Goal: Information Seeking & Learning: Learn about a topic

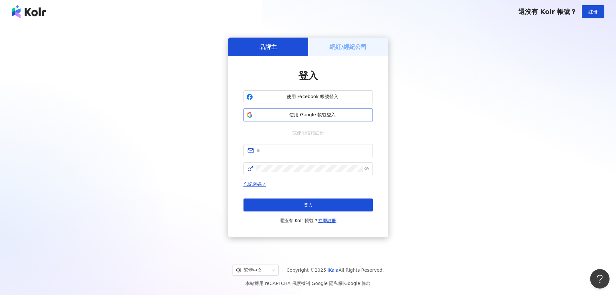
click at [323, 113] on span "使用 Google 帳號登入" at bounding box center [313, 115] width 115 height 6
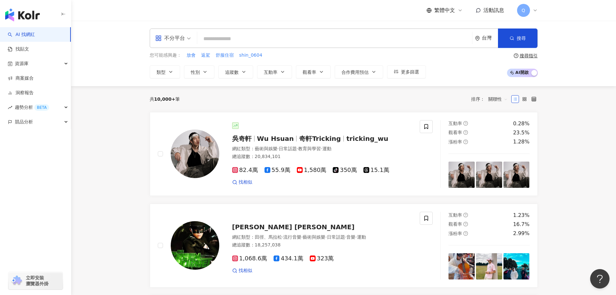
click at [233, 36] on input "search" at bounding box center [335, 39] width 270 height 12
click at [184, 42] on div "不分平台" at bounding box center [170, 38] width 30 height 10
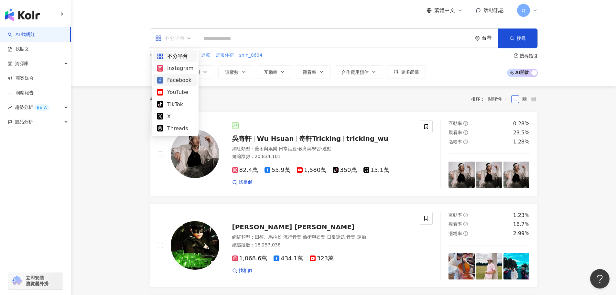
click at [205, 95] on div "共 10,000+ 筆 排序： 關聯性" at bounding box center [344, 99] width 388 height 10
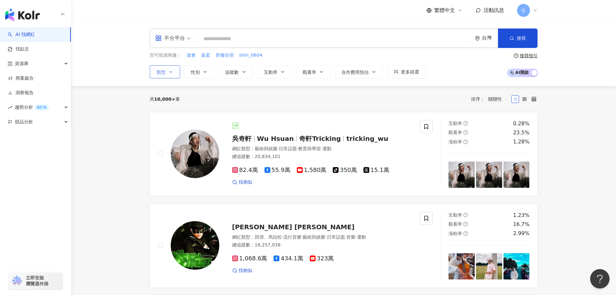
click at [172, 75] on button "類型" at bounding box center [165, 71] width 30 height 13
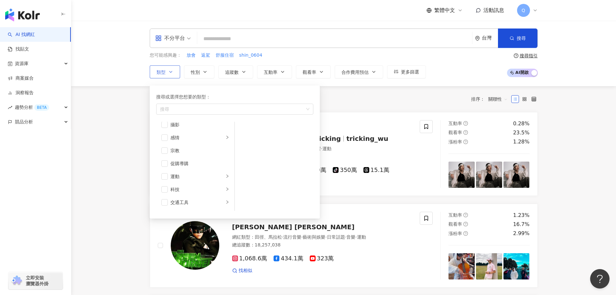
scroll to position [224, 0]
click at [166, 165] on span "button" at bounding box center [164, 164] width 6 height 6
click at [165, 168] on span "button" at bounding box center [164, 168] width 6 height 6
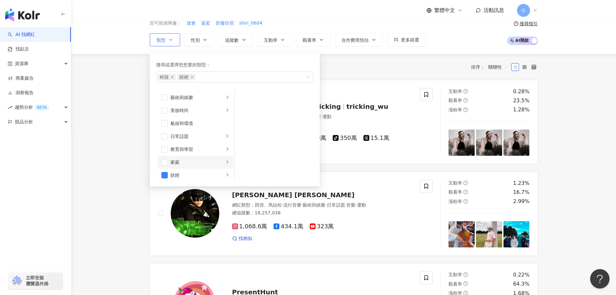
scroll to position [33, 0]
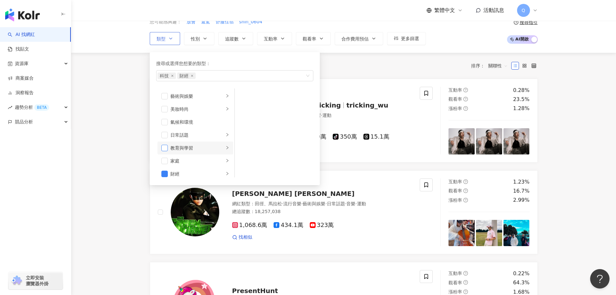
click at [166, 148] on span "button" at bounding box center [164, 148] width 6 height 6
click at [181, 147] on div "教育與學習" at bounding box center [197, 147] width 54 height 7
click at [161, 147] on li "教育與學習" at bounding box center [196, 147] width 76 height 13
click at [165, 150] on span "button" at bounding box center [164, 148] width 6 height 6
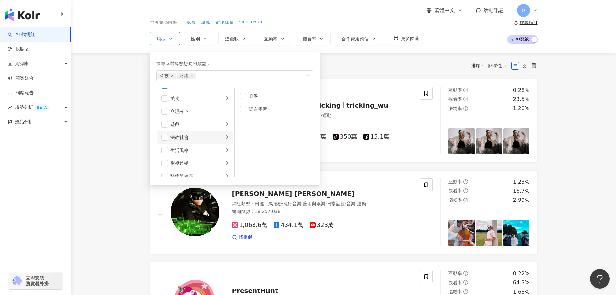
click at [177, 135] on div "法政社會" at bounding box center [197, 137] width 54 height 7
click at [165, 138] on span "button" at bounding box center [164, 137] width 6 height 6
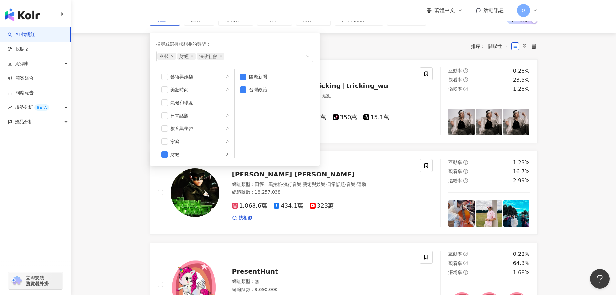
scroll to position [52, 0]
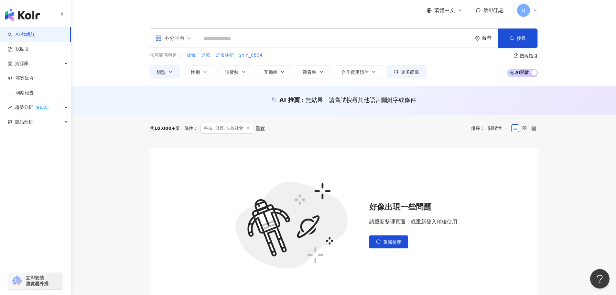
click at [224, 49] on div "不分平台 台灣 搜尋 您可能感興趣： 放會 返駕 舒服住宿 shin_0604 類型 性別 追蹤數 互動率 觀看率 合作費用預估 更多篩選 搜尋指引 AI 開…" at bounding box center [344, 53] width 414 height 50
click at [246, 41] on input "search" at bounding box center [335, 39] width 270 height 12
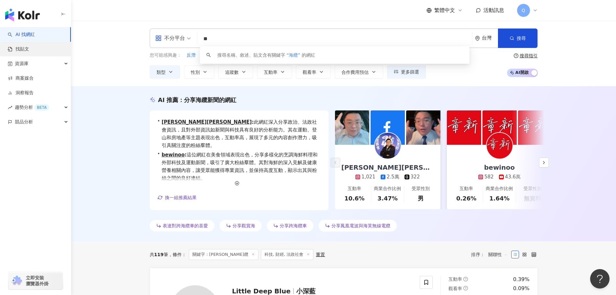
type input "**"
click at [29, 52] on link "找貼文" at bounding box center [18, 49] width 21 height 6
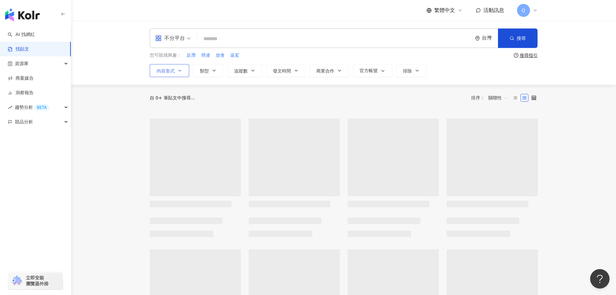
click at [171, 70] on span "內容形式" at bounding box center [166, 70] width 18 height 5
click at [180, 40] on div "不分平台" at bounding box center [170, 38] width 30 height 10
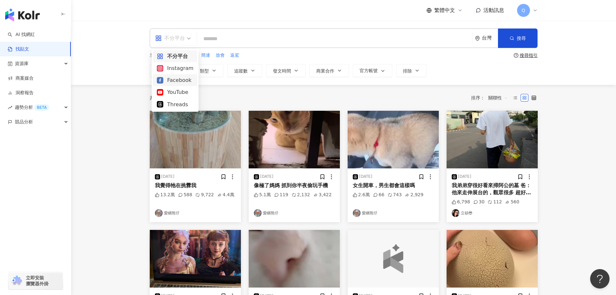
click at [221, 85] on div "共 1,000+ 筆 排序： 關聯性" at bounding box center [344, 98] width 388 height 26
click at [232, 42] on input "search" at bounding box center [335, 39] width 270 height 14
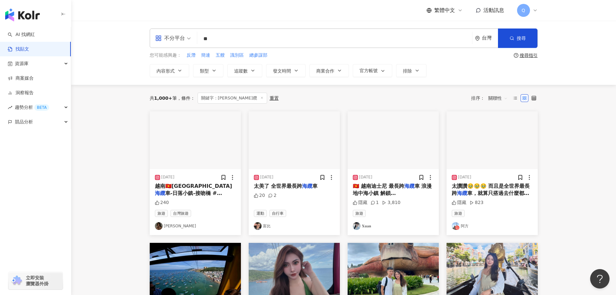
type input "*"
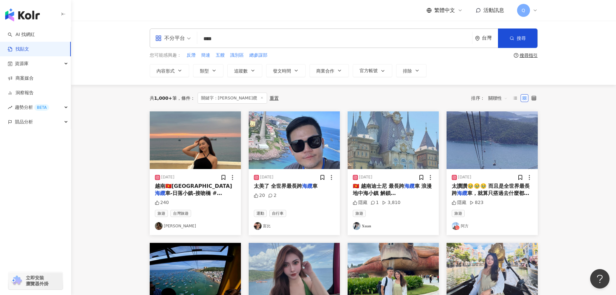
click at [368, 108] on div "共 1,000+ 筆 條件 ： 關鍵字：海纜 重置 排序： 關聯性" at bounding box center [344, 98] width 388 height 27
click at [504, 34] on button "搜尋" at bounding box center [517, 37] width 39 height 19
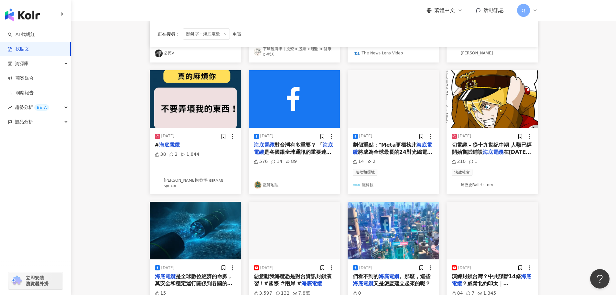
scroll to position [176, 0]
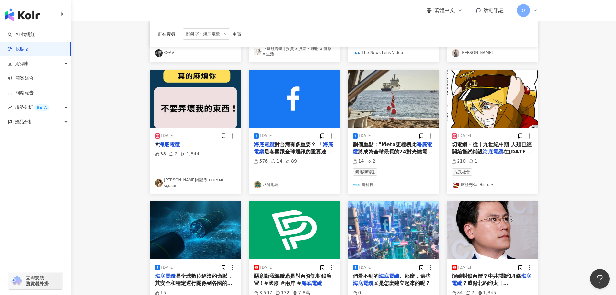
click at [485, 144] on span "切電纜 - 從十九世紀中期 人類已經開始嘗試鋪設" at bounding box center [492, 147] width 80 height 13
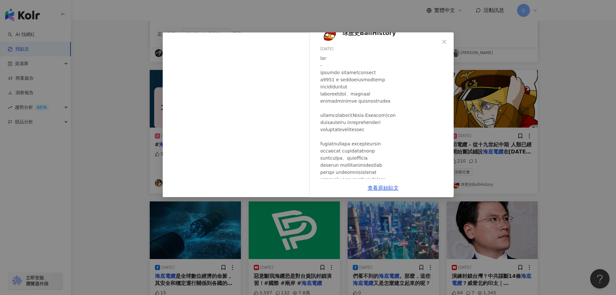
scroll to position [13, 0]
click at [375, 188] on link "查看原始貼文" at bounding box center [383, 188] width 31 height 6
click at [525, 130] on div "球歷史BallHistory 2025/9/4 210 1 查看原始貼文" at bounding box center [308, 147] width 616 height 295
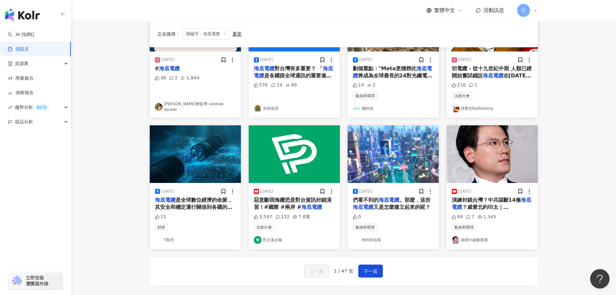
scroll to position [252, 0]
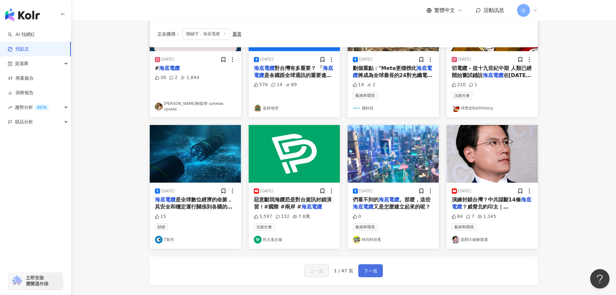
click at [367, 272] on span "下一頁" at bounding box center [371, 271] width 14 height 8
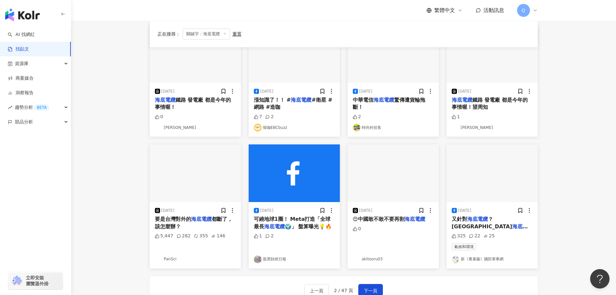
scroll to position [217, 0]
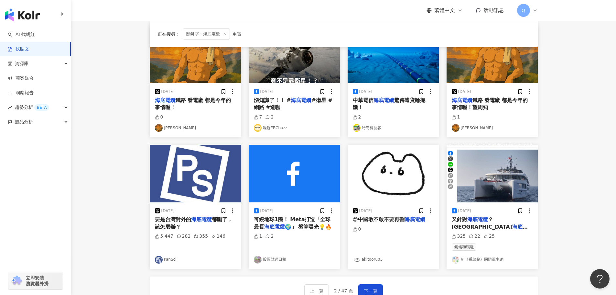
click at [212, 222] on span "都斷了，該怎麼辦？" at bounding box center [194, 222] width 78 height 13
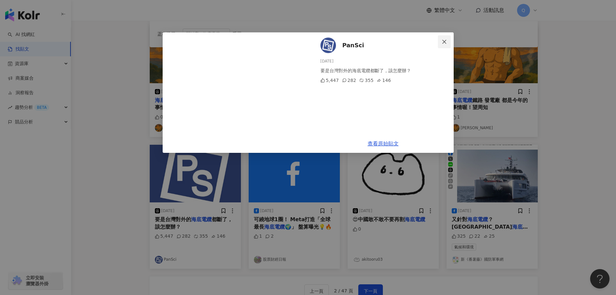
click at [442, 39] on icon "close" at bounding box center [444, 41] width 5 height 5
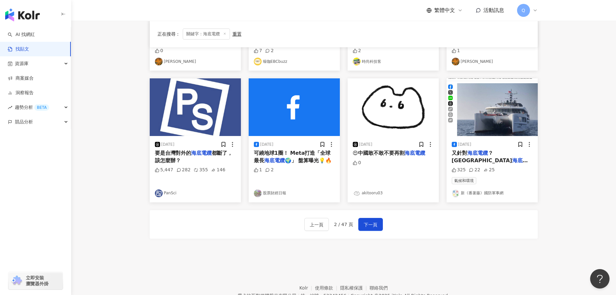
scroll to position [284, 0]
click at [375, 222] on span "下一頁" at bounding box center [371, 224] width 14 height 8
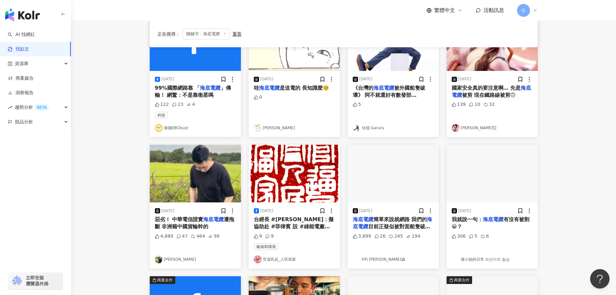
scroll to position [77, 0]
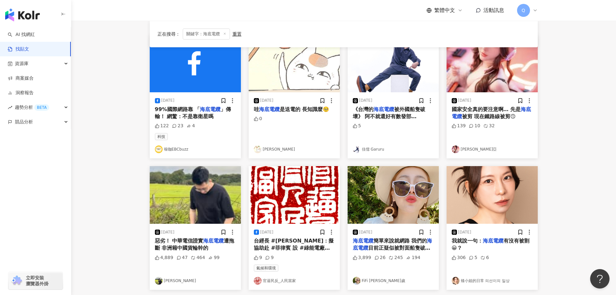
drag, startPoint x: 398, startPoint y: 243, endPoint x: 374, endPoint y: 244, distance: 24.0
click at [374, 245] on span "目前正疑似被對面船隻破壞 長輩沒有網路不能發早安圖 我們沒有網路不能發網美自拍圖 以上都還好 最恐怖的是，當國際情況危急時 我們無法上網向國際發尋求救援圖 請…" at bounding box center [393, 266] width 80 height 42
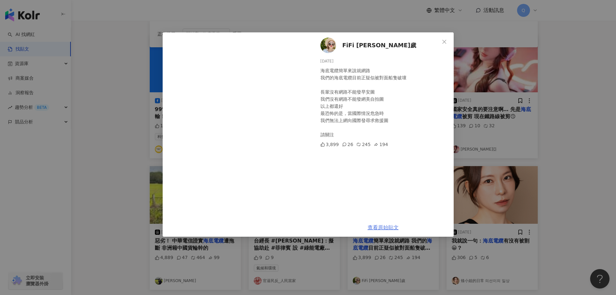
click at [382, 224] on link "查看原始貼文" at bounding box center [383, 227] width 31 height 6
click at [475, 25] on div "FiFi 吳三歲 2025/1/8 海底電纜簡單來說就網路 我們的海底電纜目前正疑似被對面船隻破壞 長輩沒有網路不能發早安圖 我們沒有網路不能發網美自拍圖 以…" at bounding box center [308, 147] width 616 height 295
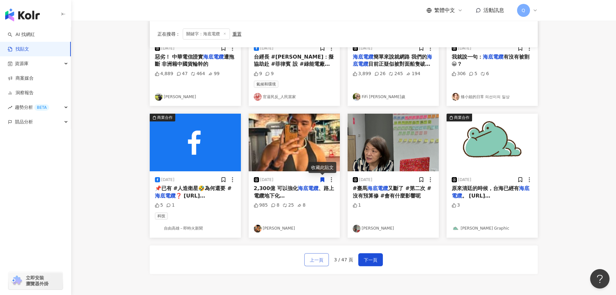
scroll to position [261, 0]
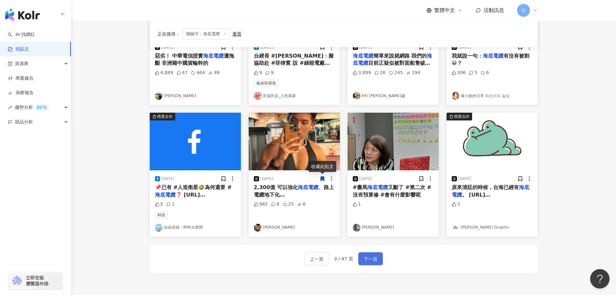
click at [372, 258] on span "下一頁" at bounding box center [371, 259] width 14 height 8
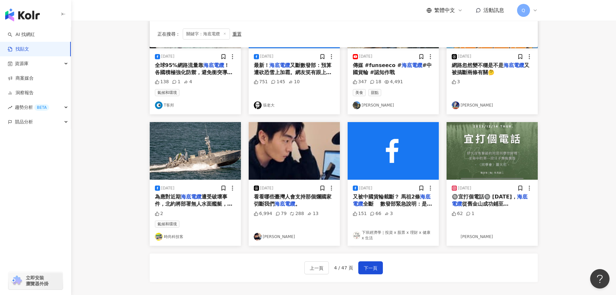
scroll to position [243, 0]
click at [377, 268] on button "下一頁" at bounding box center [370, 267] width 25 height 13
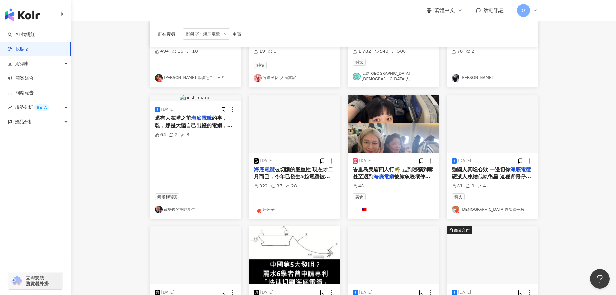
scroll to position [253, 0]
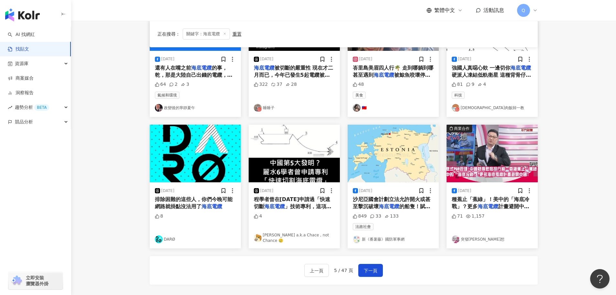
click at [127, 217] on main "不分平台 **** 台灣 搜尋 您可能感興趣： 口語翻譯系統 超級電腦 炫彩殼 筆電改色包膜 保固一年 搜尋指引 內容形式 類型 追蹤數 發文時間 商業合作 …" at bounding box center [343, 34] width 545 height 532
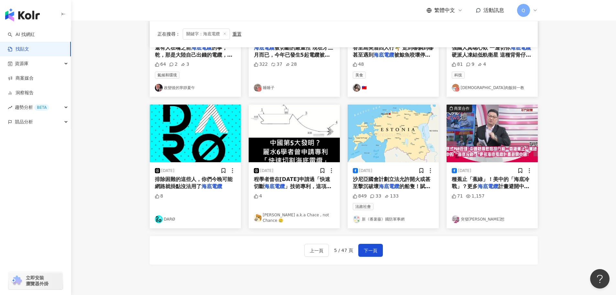
scroll to position [273, 0]
click at [376, 246] on span "下一頁" at bounding box center [371, 250] width 14 height 8
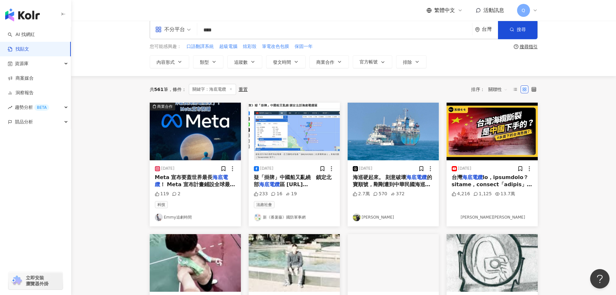
scroll to position [13, 0]
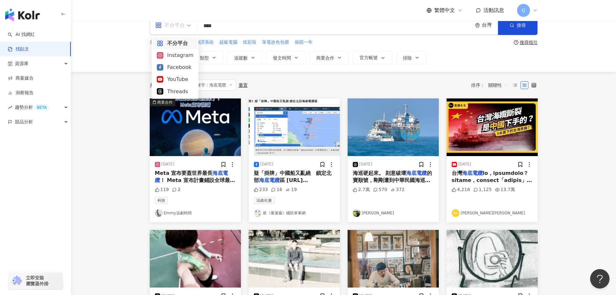
click at [169, 27] on div "不分平台" at bounding box center [170, 25] width 30 height 10
click at [137, 111] on div "共 561 筆 條件 ： 關鍵字：海底電纜 重置 排序： 關聯性 商業合作 2025/2/21 Meta 宣布要蓋世界最長 海底電纜 ！ Meta 宣布計畫鋪…" at bounding box center [344, 298] width 414 height 453
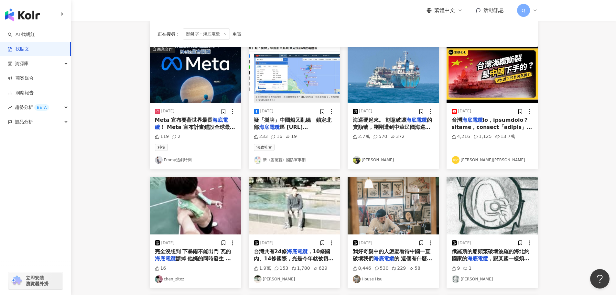
scroll to position [68, 0]
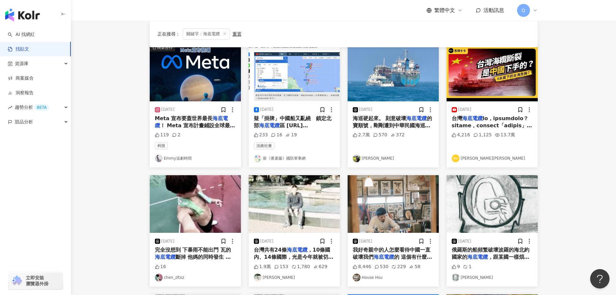
drag, startPoint x: 182, startPoint y: 157, endPoint x: 191, endPoint y: 133, distance: 25.3
click at [191, 133] on div "119 2" at bounding box center [195, 135] width 81 height 6
click at [199, 122] on span "！ Meta 宣布計畫鋪設全球最長的" at bounding box center [195, 128] width 80 height 13
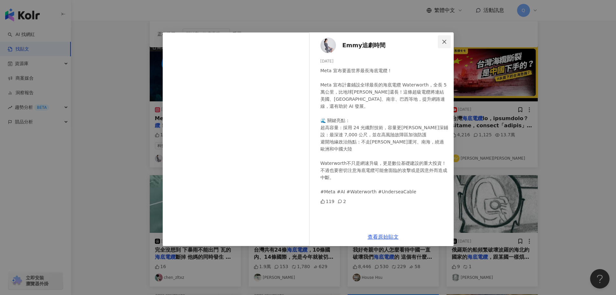
click at [448, 41] on span "Close" at bounding box center [444, 41] width 13 height 5
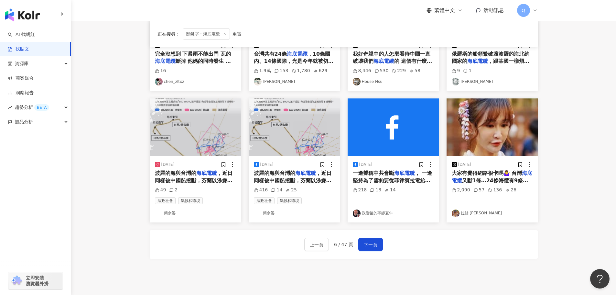
scroll to position [262, 0]
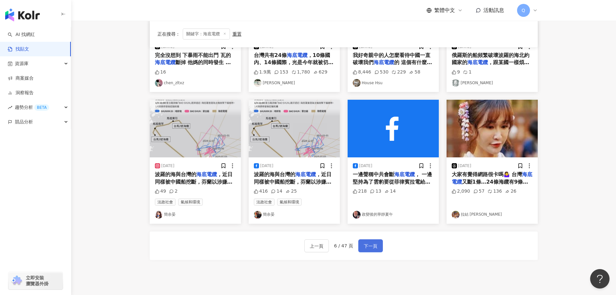
click at [376, 244] on span "下一頁" at bounding box center [371, 246] width 14 height 8
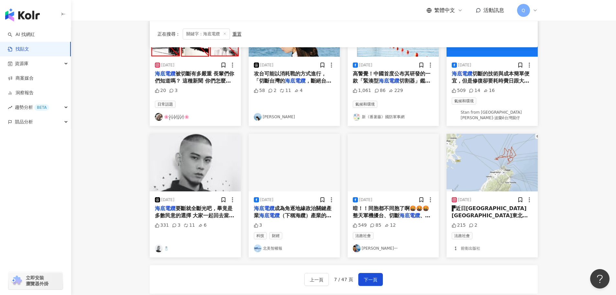
scroll to position [244, 0]
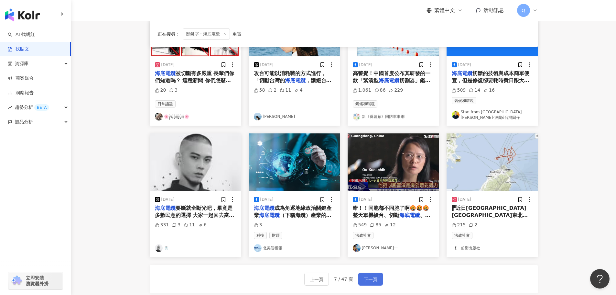
click at [377, 278] on button "下一頁" at bounding box center [370, 278] width 25 height 13
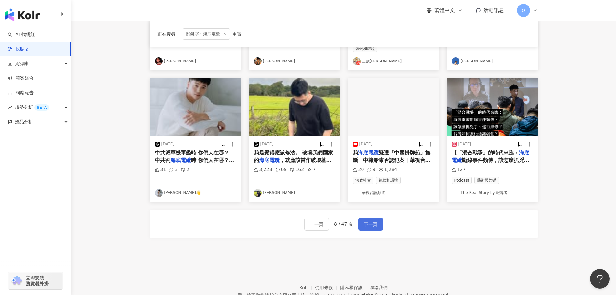
scroll to position [296, 0]
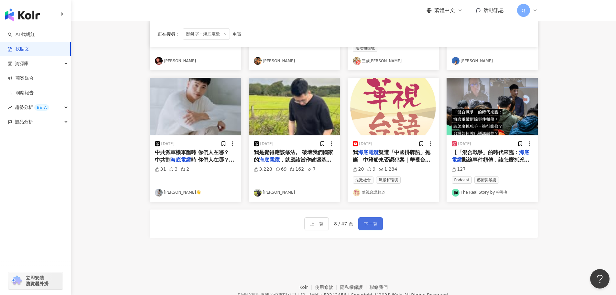
click at [371, 222] on span "下一頁" at bounding box center [371, 224] width 14 height 8
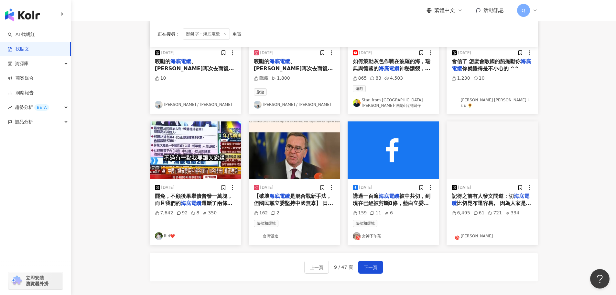
scroll to position [256, 0]
click at [376, 263] on span "下一頁" at bounding box center [371, 267] width 14 height 8
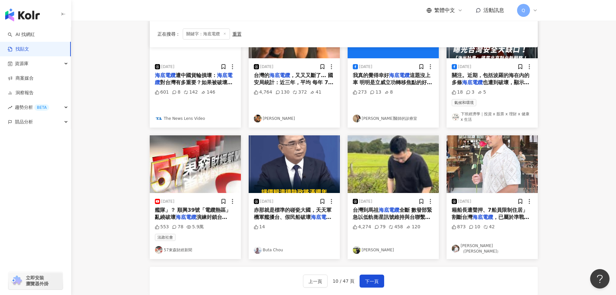
scroll to position [233, 0]
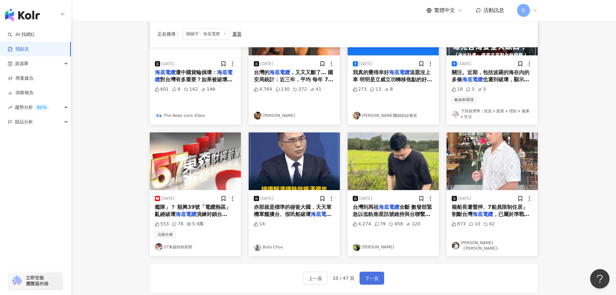
click at [368, 281] on span "下一頁" at bounding box center [372, 278] width 14 height 8
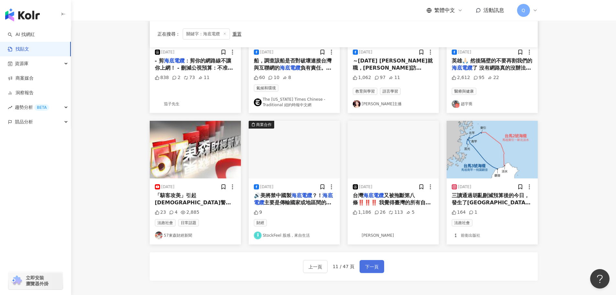
scroll to position [257, 0]
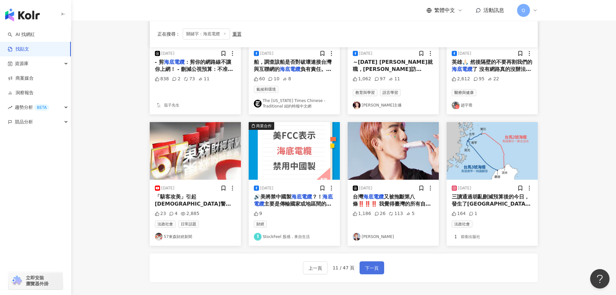
click at [371, 264] on span "下一頁" at bounding box center [372, 268] width 14 height 8
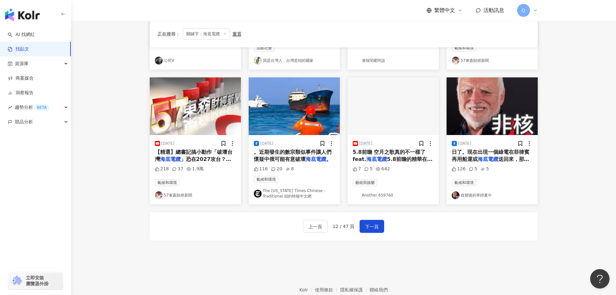
scroll to position [301, 0]
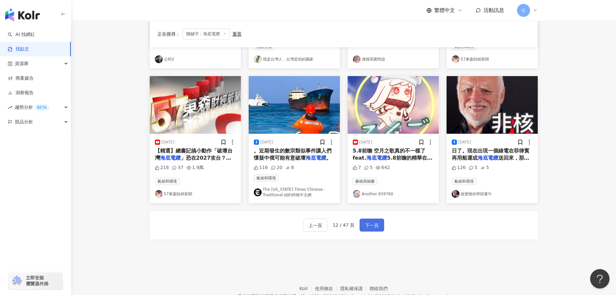
click at [365, 221] on span "下一頁" at bounding box center [372, 225] width 14 height 8
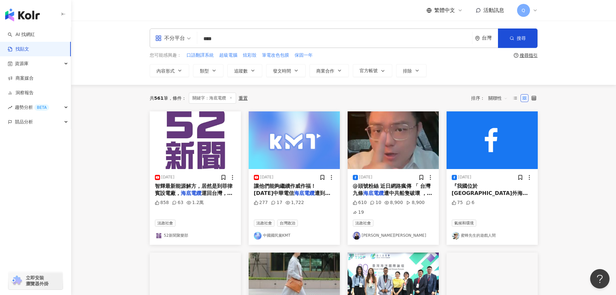
scroll to position [1, 0]
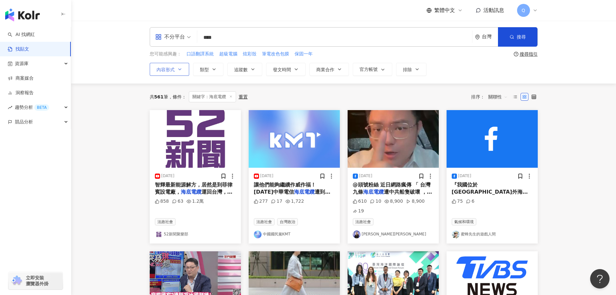
click at [182, 70] on icon "button" at bounding box center [179, 69] width 5 height 5
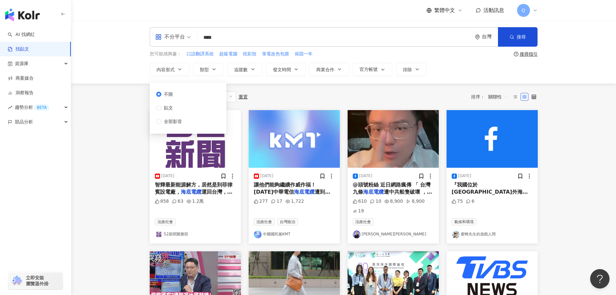
click at [175, 43] on span at bounding box center [173, 36] width 36 height 19
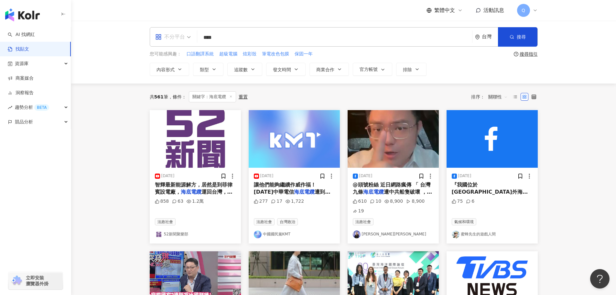
scroll to position [0, 0]
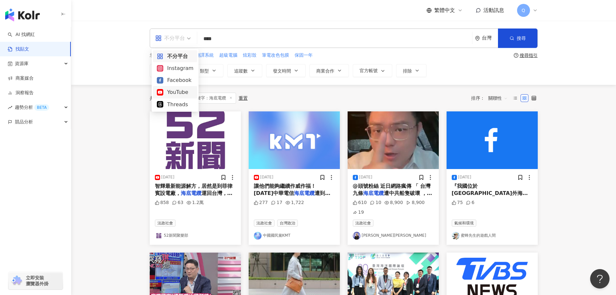
click at [121, 125] on main "不分平台 **** 台灣 搜尋 您可能感興趣： 口語翻譯系統 超級電腦 炫彩殼 筆電改色包膜 保固一年 搜尋指引 內容形式 類型 追蹤數 發文時間 商業合作 …" at bounding box center [343, 290] width 545 height 539
click at [204, 72] on span "類型" at bounding box center [204, 70] width 9 height 5
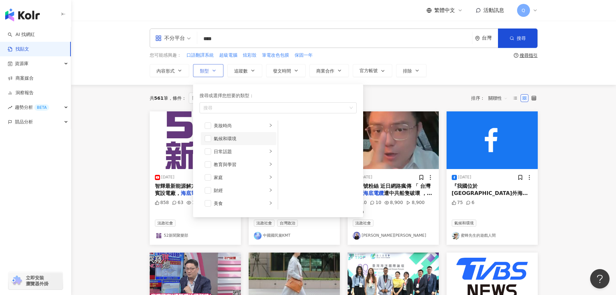
scroll to position [15, 0]
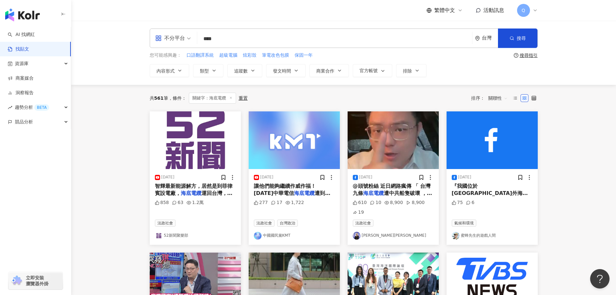
click at [129, 177] on main "不分平台 **** 台灣 搜尋 您可能感興趣： 口語翻譯系統 超級電腦 炫彩殼 筆電改色包膜 保固一年 搜尋指引 內容形式 類型 搜尋或選擇您想要的類型： 搜…" at bounding box center [343, 290] width 545 height 539
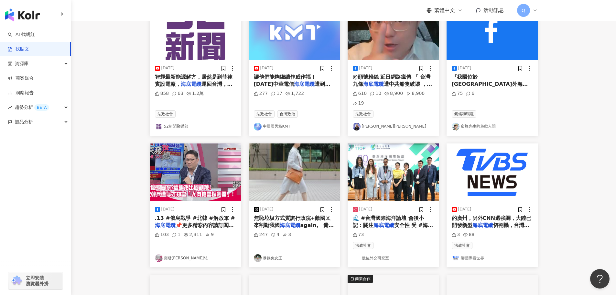
scroll to position [0, 0]
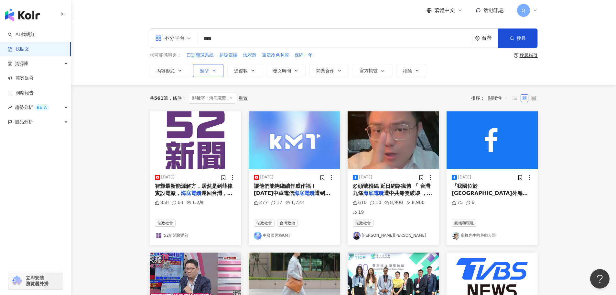
click at [204, 73] on span "類型" at bounding box center [204, 70] width 9 height 5
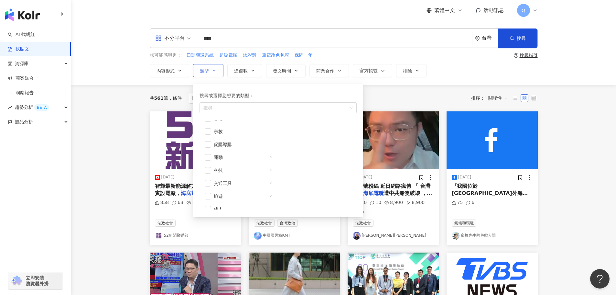
scroll to position [219, 0]
click at [206, 166] on span "button" at bounding box center [208, 167] width 6 height 6
click at [209, 164] on span "button" at bounding box center [208, 162] width 6 height 6
click at [208, 168] on span "button" at bounding box center [208, 168] width 6 height 6
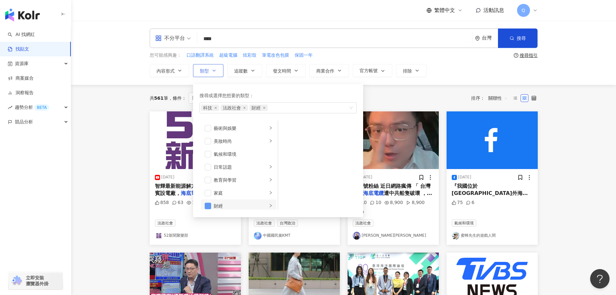
scroll to position [0, 0]
click at [208, 155] on span "button" at bounding box center [208, 154] width 6 height 6
click at [380, 89] on div "共 561 筆 條件 ： 關鍵字：海底電纜 重置 排序： 關聯性" at bounding box center [344, 98] width 388 height 27
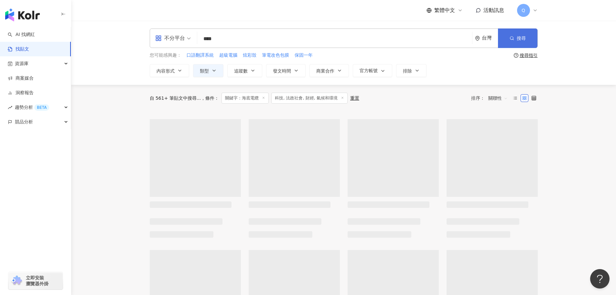
click at [514, 36] on icon "button" at bounding box center [512, 38] width 5 height 5
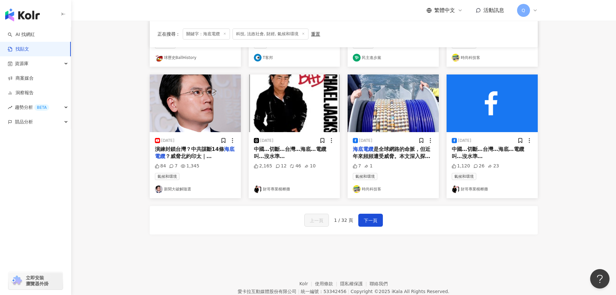
scroll to position [302, 0]
click at [369, 217] on span "下一頁" at bounding box center [371, 221] width 14 height 8
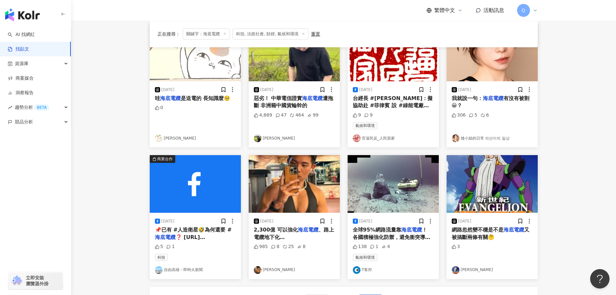
scroll to position [227, 0]
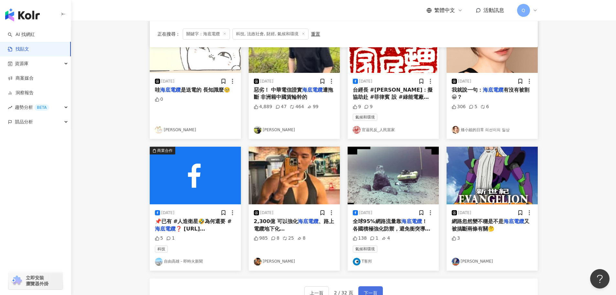
click at [364, 292] on span "下一頁" at bounding box center [371, 293] width 14 height 8
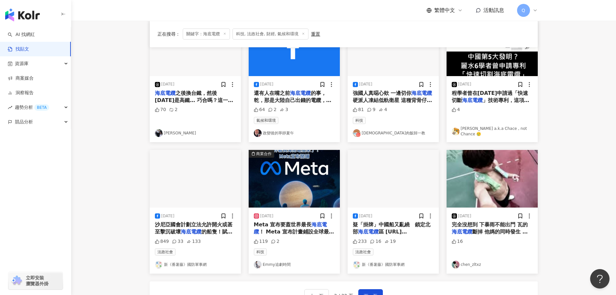
scroll to position [228, 0]
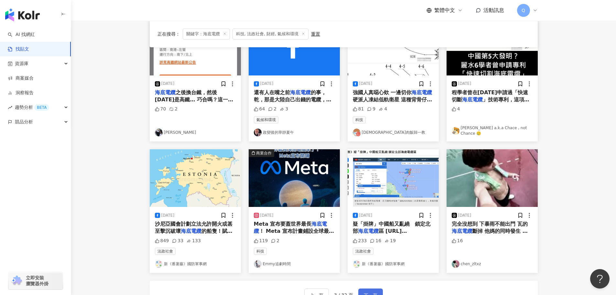
click at [371, 288] on button "下一頁" at bounding box center [370, 294] width 25 height 13
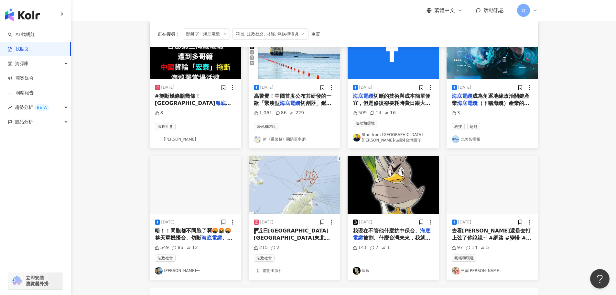
scroll to position [231, 0]
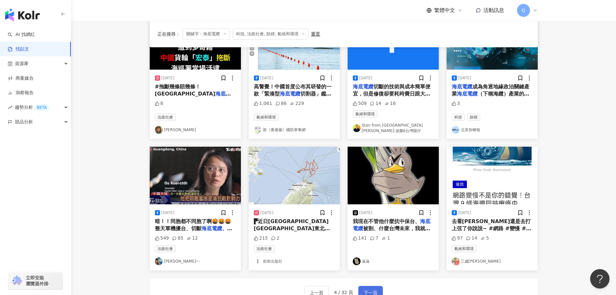
click at [368, 289] on span "下一頁" at bounding box center [371, 293] width 14 height 8
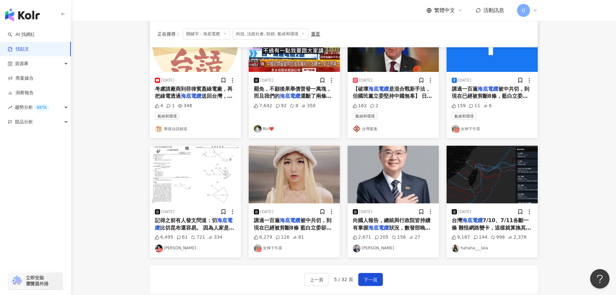
scroll to position [234, 0]
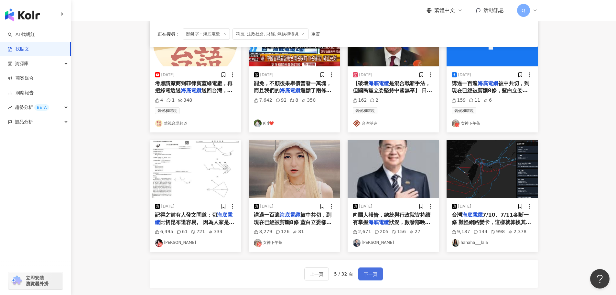
click at [366, 268] on button "下一頁" at bounding box center [370, 273] width 25 height 13
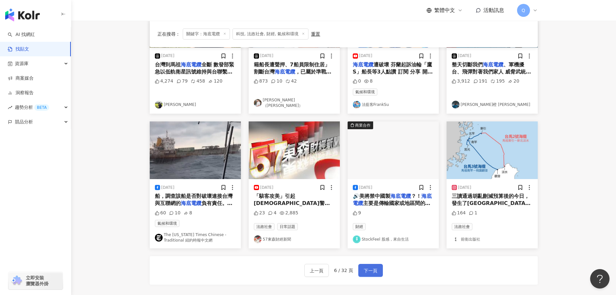
scroll to position [309, 0]
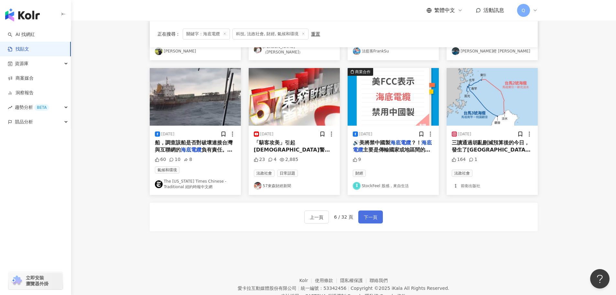
click at [380, 213] on button "下一頁" at bounding box center [370, 216] width 25 height 13
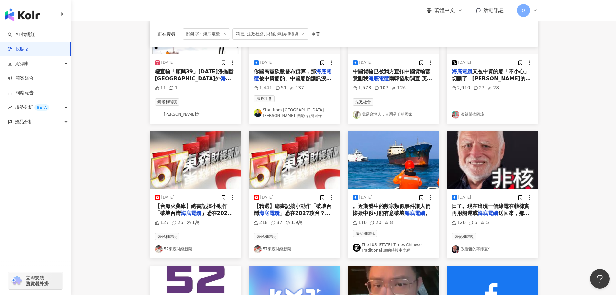
scroll to position [330, 0]
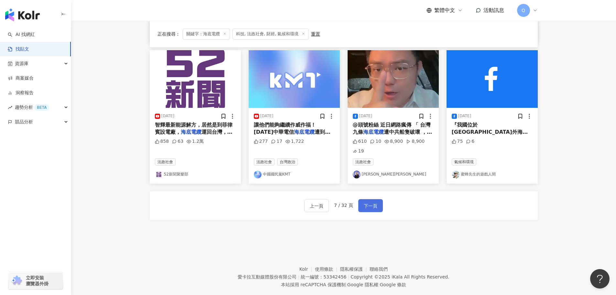
click at [375, 202] on span "下一頁" at bounding box center [371, 206] width 14 height 8
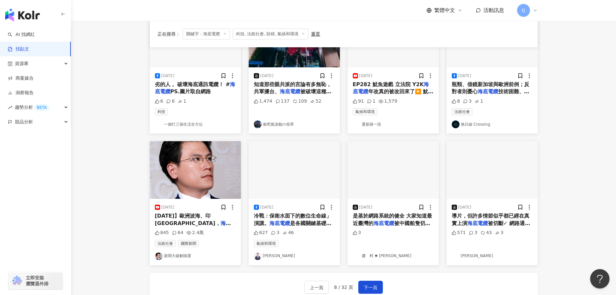
scroll to position [234, 0]
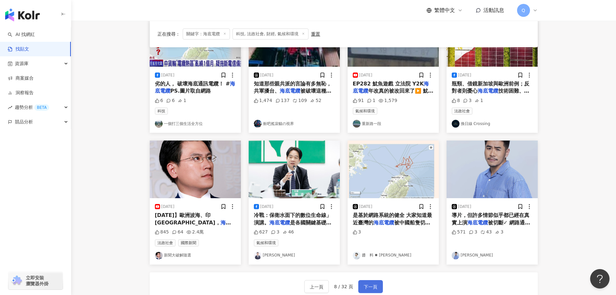
click at [373, 288] on span "下一頁" at bounding box center [371, 287] width 14 height 8
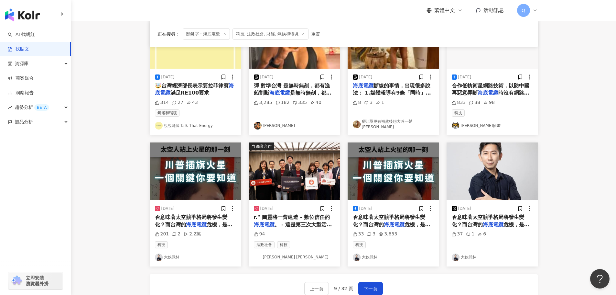
scroll to position [231, 0]
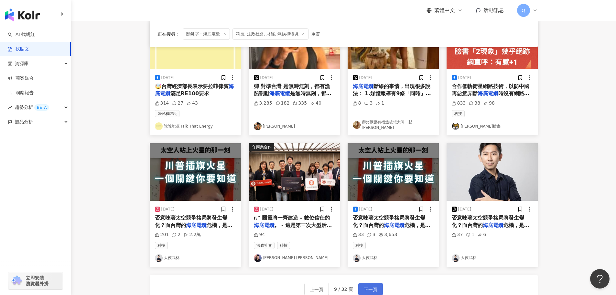
click at [365, 291] on span "下一頁" at bounding box center [371, 289] width 14 height 8
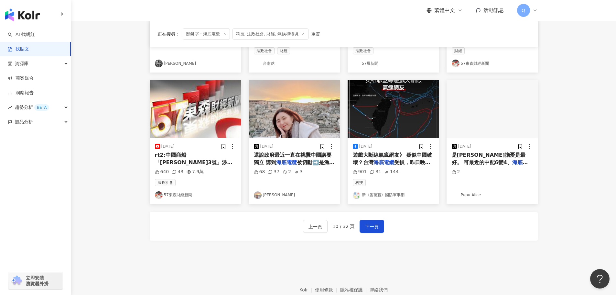
scroll to position [294, 0]
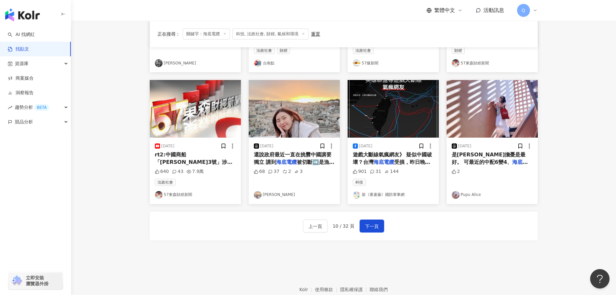
drag, startPoint x: 368, startPoint y: 224, endPoint x: 378, endPoint y: 240, distance: 18.8
click at [378, 240] on div "2025/1/15 將不明中國貨輪納入作戰監控~有鑑我國通訊 海底電纜 疑遭中國「權宜輪」刻意破壞，台灣 248 9 13 法政社會 新《番薯藤》國防軍事網 …" at bounding box center [344, 36] width 388 height 439
click at [375, 230] on span "下一頁" at bounding box center [372, 226] width 14 height 8
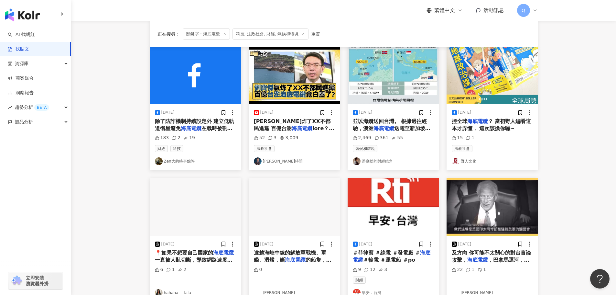
scroll to position [64, 0]
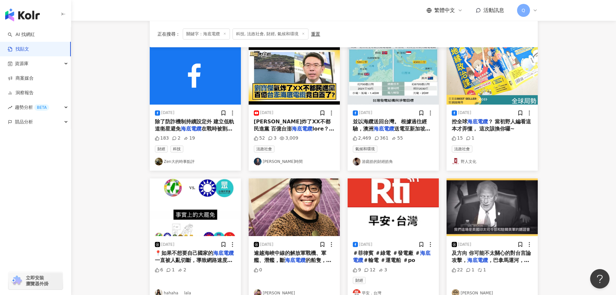
click at [377, 160] on link "游庭皓的財經皓角" at bounding box center [393, 162] width 81 height 8
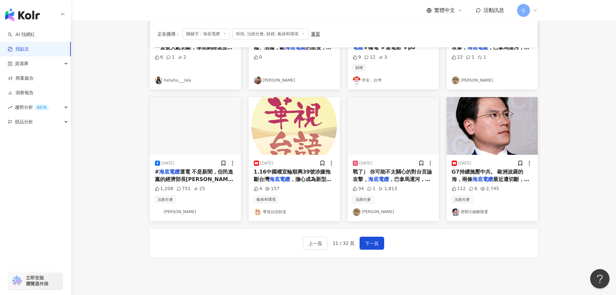
scroll to position [277, 0]
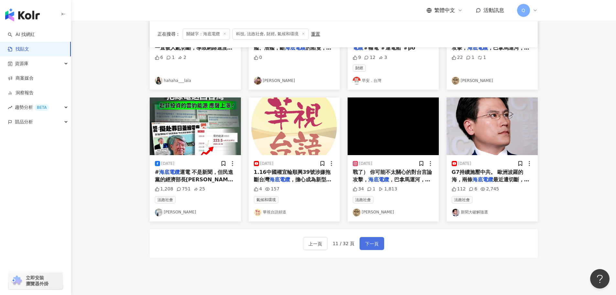
click at [367, 243] on span "下一頁" at bounding box center [372, 244] width 14 height 8
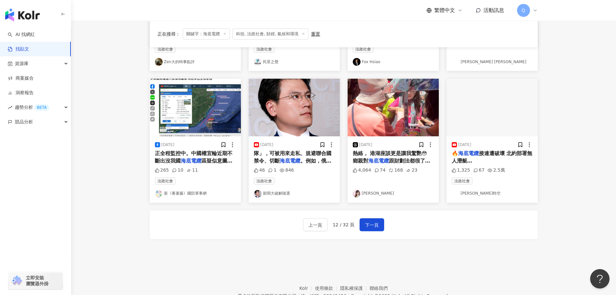
scroll to position [297, 0]
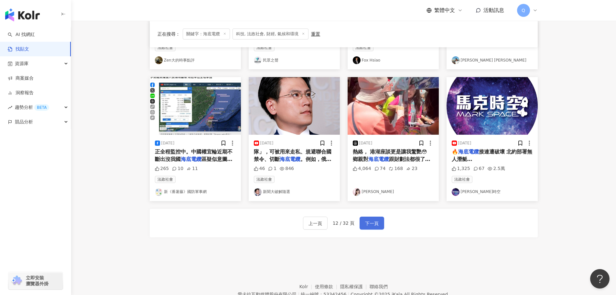
click at [381, 227] on button "下一頁" at bounding box center [372, 222] width 25 height 13
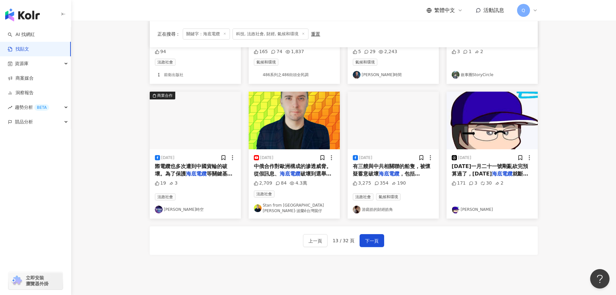
scroll to position [285, 0]
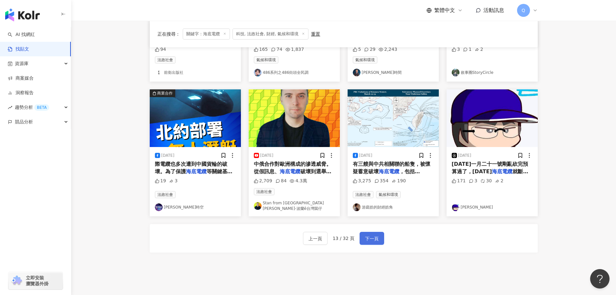
click at [374, 235] on span "下一頁" at bounding box center [372, 239] width 14 height 8
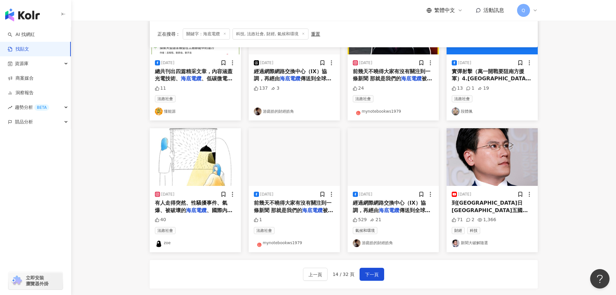
scroll to position [246, 0]
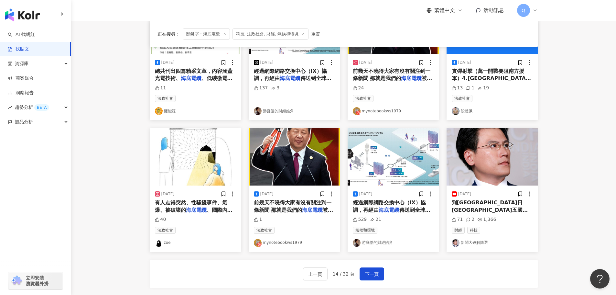
click at [372, 281] on div "上一頁 14 / 32 頁 下一頁" at bounding box center [344, 273] width 388 height 28
click at [371, 276] on span "下一頁" at bounding box center [372, 274] width 14 height 8
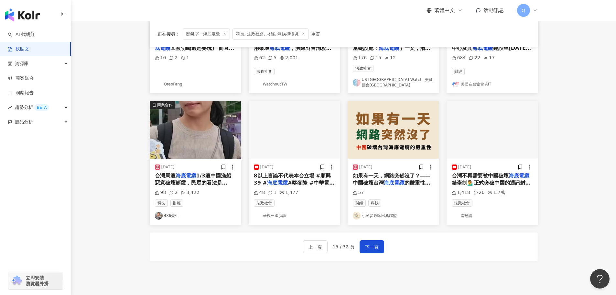
scroll to position [277, 0]
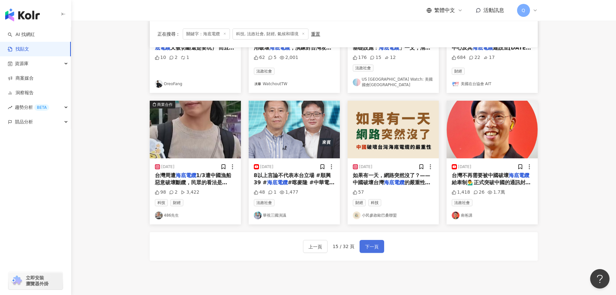
click at [371, 243] on span "下一頁" at bounding box center [372, 247] width 14 height 8
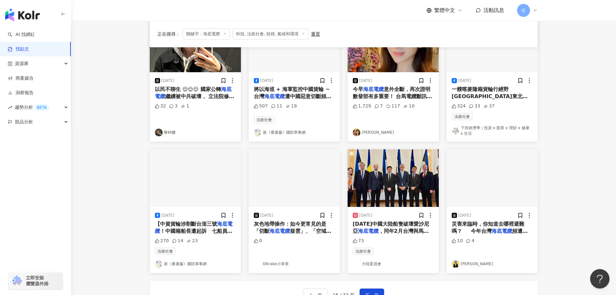
scroll to position [228, 0]
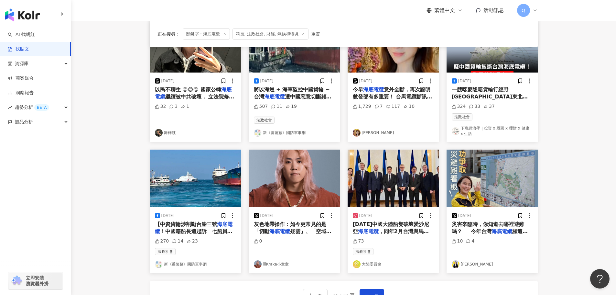
click at [470, 126] on link "下班經濟學｜投資 x 股票 x 理財 x 健康 x 生活" at bounding box center [492, 131] width 81 height 11
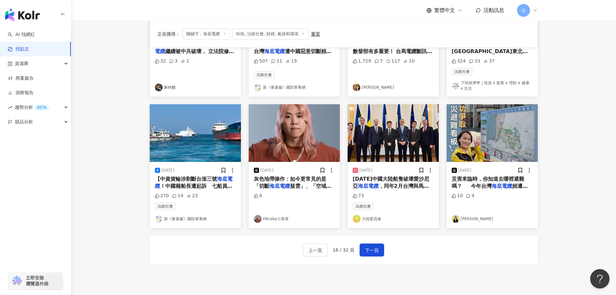
scroll to position [277, 0]
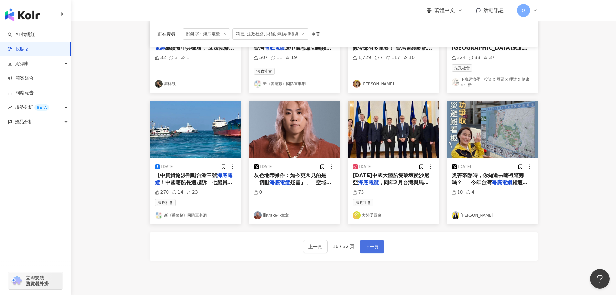
click at [367, 249] on span "下一頁" at bounding box center [372, 247] width 14 height 8
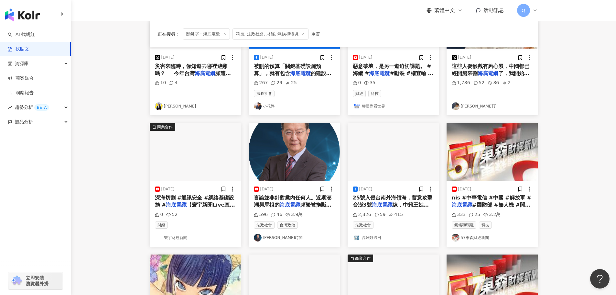
scroll to position [0, 0]
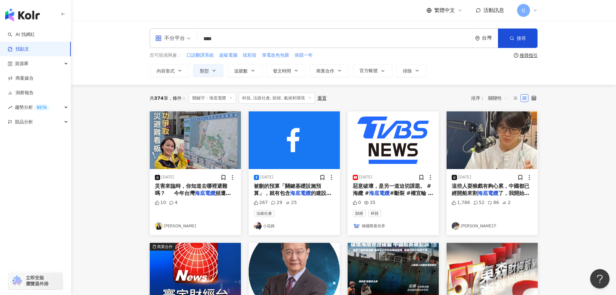
click at [315, 31] on div "不分平台 **** 台灣 搜尋" at bounding box center [344, 37] width 388 height 19
click at [314, 32] on input "****" at bounding box center [335, 39] width 270 height 14
click at [359, 37] on input "****" at bounding box center [335, 39] width 270 height 14
type input "*"
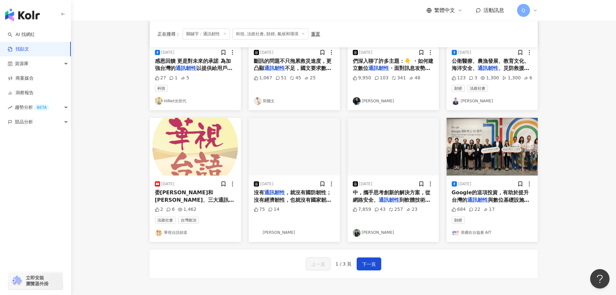
scroll to position [270, 0]
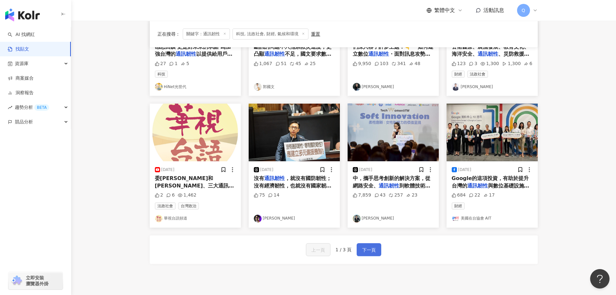
click at [369, 248] on span "下一頁" at bounding box center [369, 250] width 14 height 8
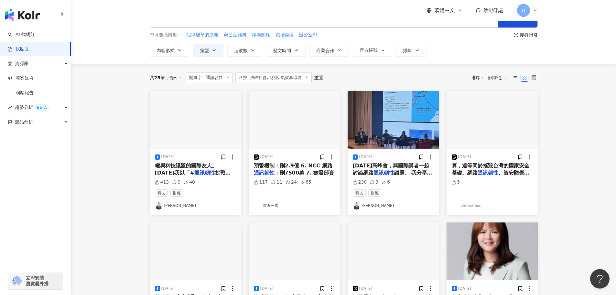
scroll to position [0, 0]
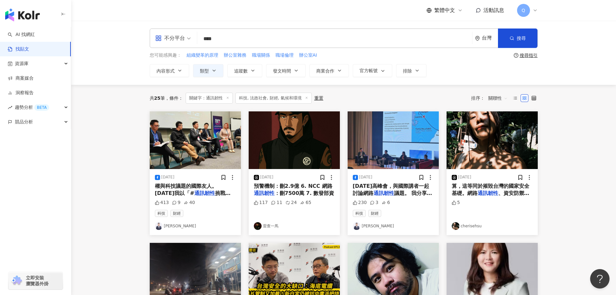
click at [292, 36] on input "****" at bounding box center [335, 39] width 270 height 14
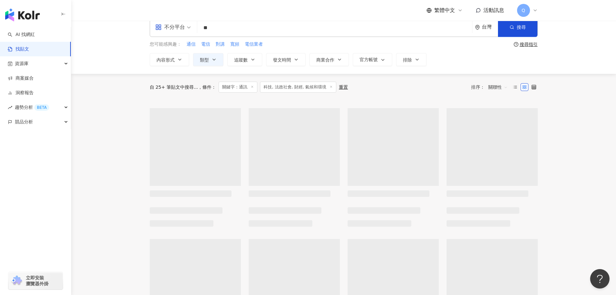
scroll to position [12, 0]
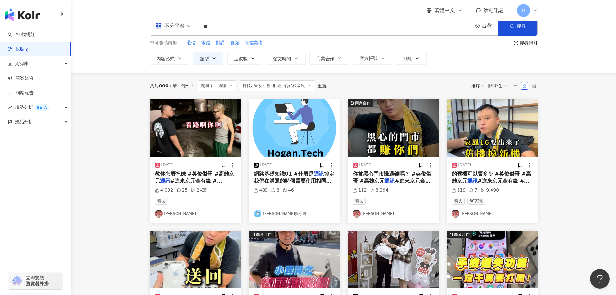
click at [509, 87] on div "關聯性" at bounding box center [498, 86] width 27 height 10
click at [500, 108] on div "互動數" at bounding box center [499, 109] width 18 height 7
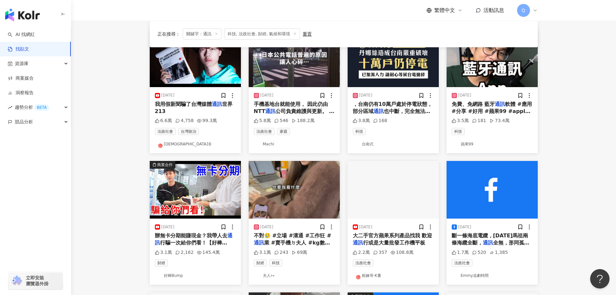
scroll to position [82, 0]
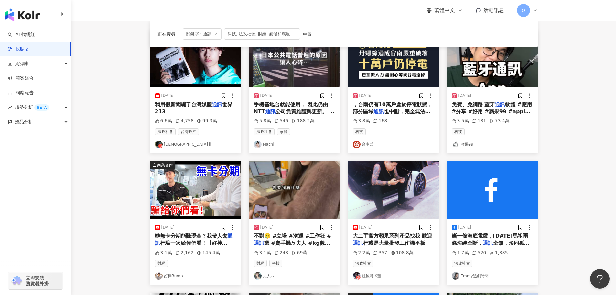
click at [266, 143] on link "Machi" at bounding box center [294, 144] width 81 height 8
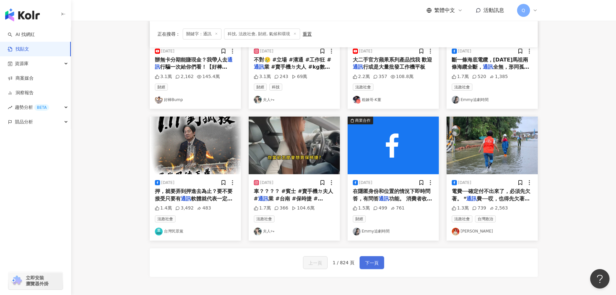
scroll to position [265, 0]
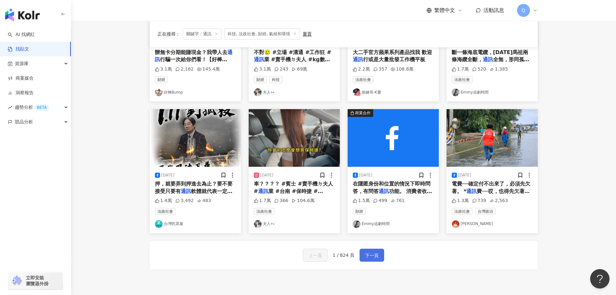
click at [369, 255] on span "下一頁" at bounding box center [372, 255] width 14 height 8
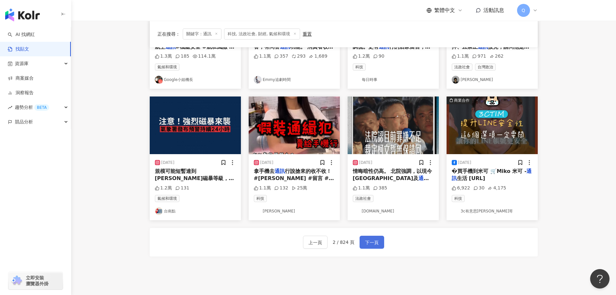
scroll to position [321, 0]
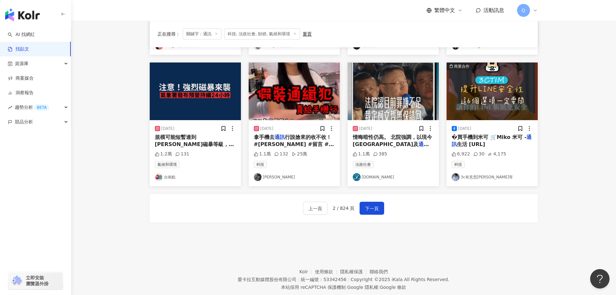
click at [369, 215] on div "上一頁 2 / 824 頁 下一頁" at bounding box center [344, 208] width 388 height 28
click at [369, 209] on span "下一頁" at bounding box center [372, 208] width 14 height 8
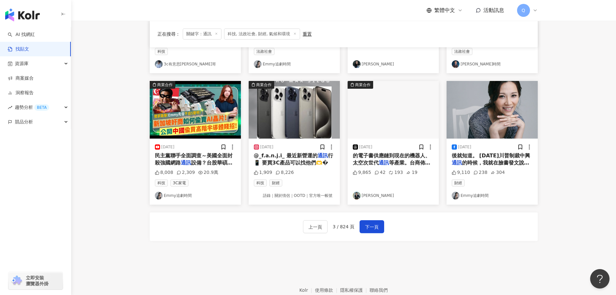
scroll to position [301, 0]
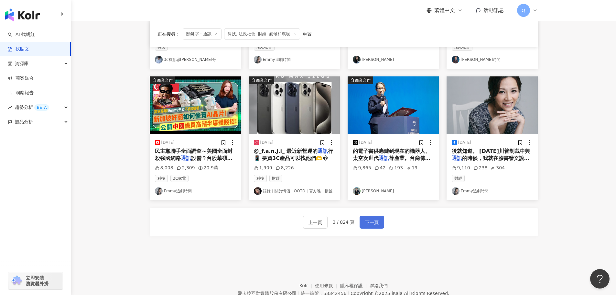
click at [362, 222] on button "下一頁" at bounding box center [372, 221] width 25 height 13
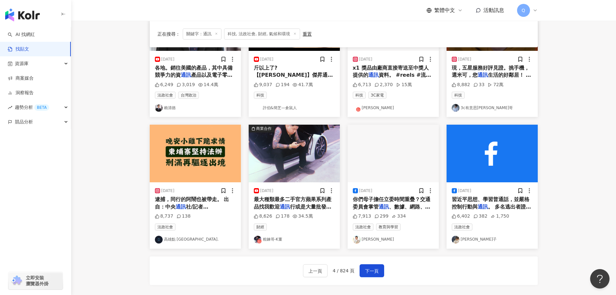
scroll to position [250, 0]
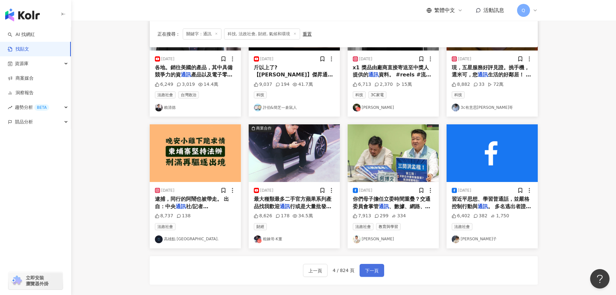
click at [374, 269] on span "下一頁" at bounding box center [372, 271] width 14 height 8
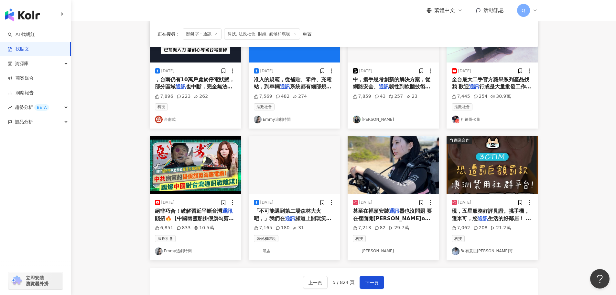
scroll to position [246, 0]
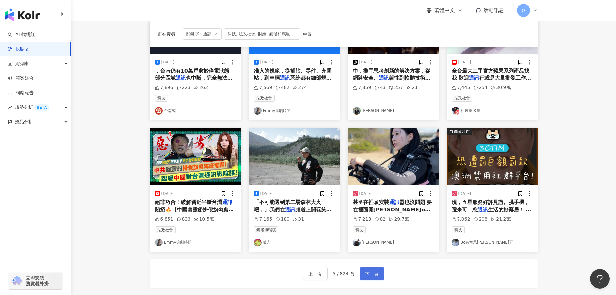
click at [371, 275] on span "下一頁" at bounding box center [372, 274] width 14 height 8
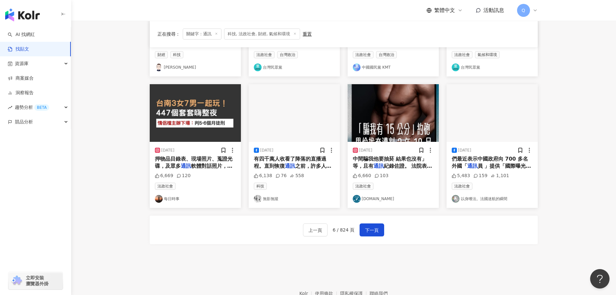
scroll to position [293, 0]
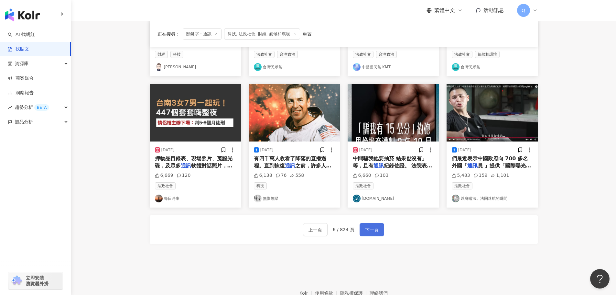
click at [375, 226] on span "下一頁" at bounding box center [372, 230] width 14 height 8
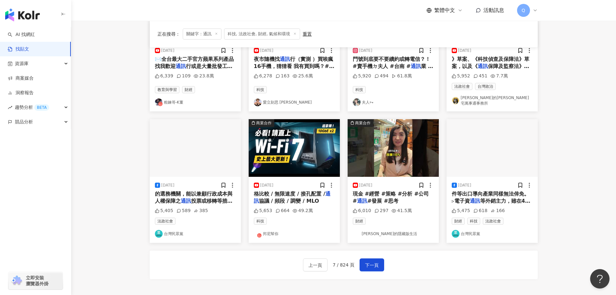
scroll to position [258, 0]
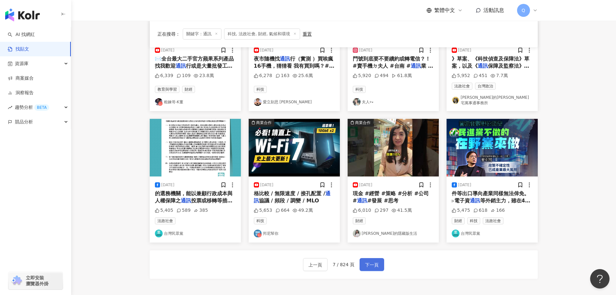
click at [367, 261] on span "下一頁" at bounding box center [372, 265] width 14 height 8
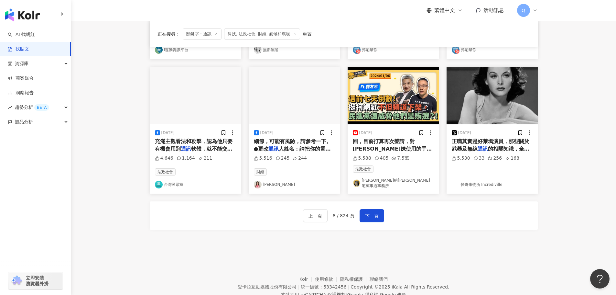
scroll to position [311, 0]
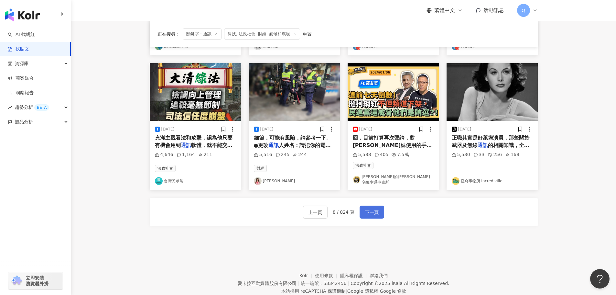
click at [365, 211] on span "下一頁" at bounding box center [372, 212] width 14 height 8
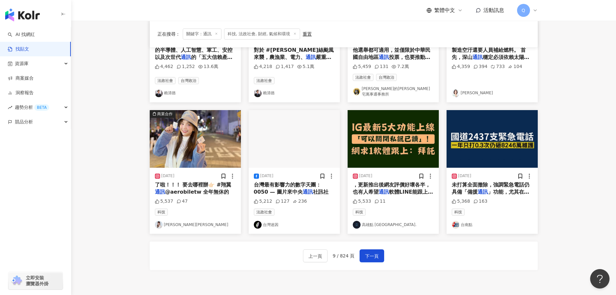
scroll to position [271, 0]
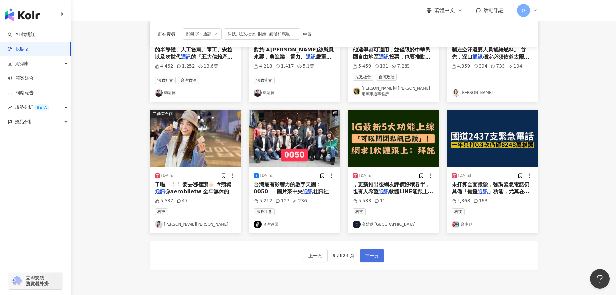
click at [369, 252] on span "下一頁" at bounding box center [372, 256] width 14 height 8
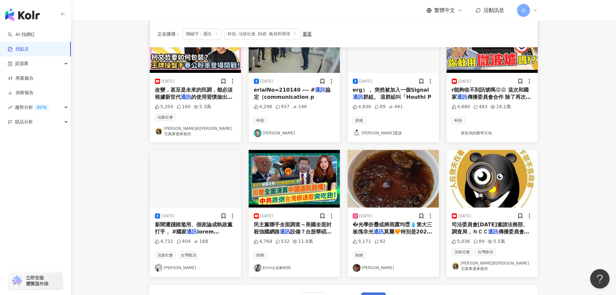
scroll to position [226, 0]
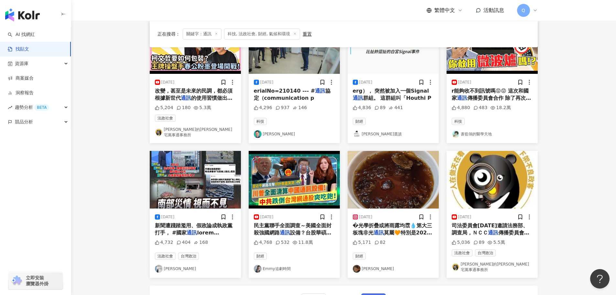
click at [374, 294] on span "下一頁" at bounding box center [374, 300] width 14 height 8
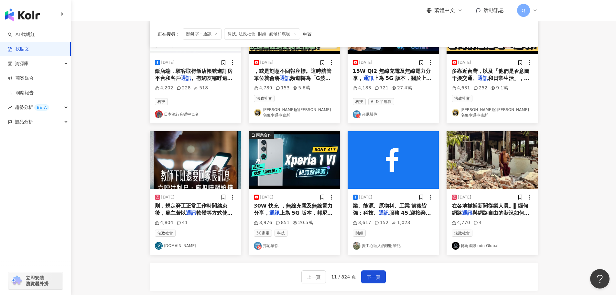
scroll to position [246, 0]
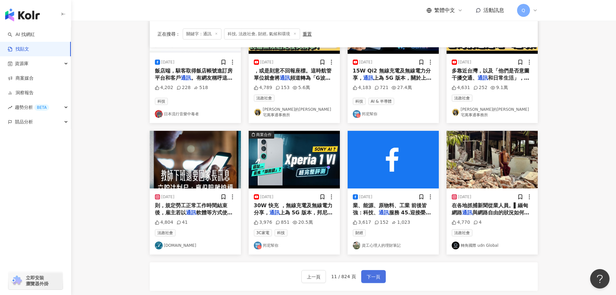
click at [367, 273] on span "下一頁" at bounding box center [374, 277] width 14 height 8
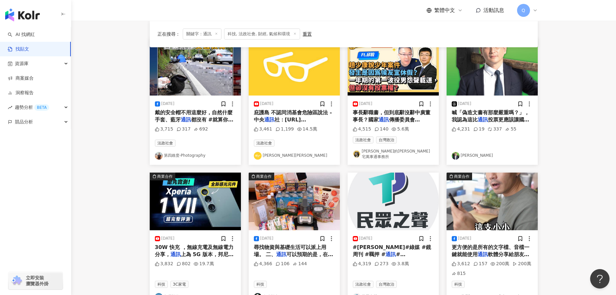
scroll to position [74, 0]
drag, startPoint x: 345, startPoint y: 67, endPoint x: 189, endPoint y: 151, distance: 177.4
click at [189, 151] on link "第四維度-Photography" at bounding box center [195, 155] width 81 height 8
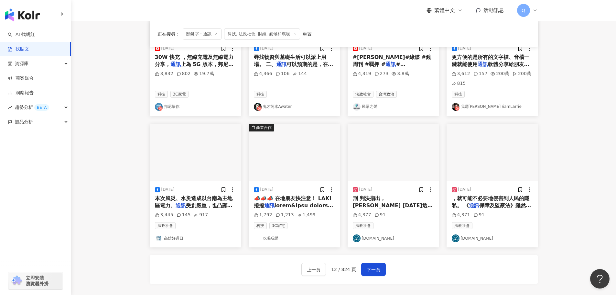
scroll to position [337, 0]
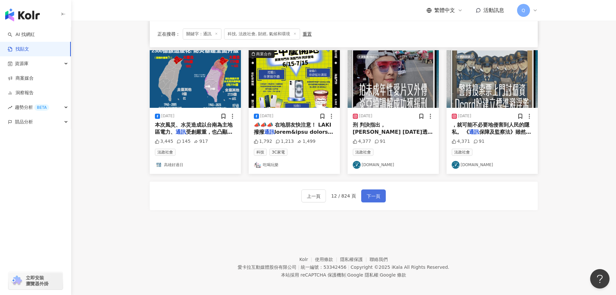
click at [371, 189] on button "下一頁" at bounding box center [373, 195] width 25 height 13
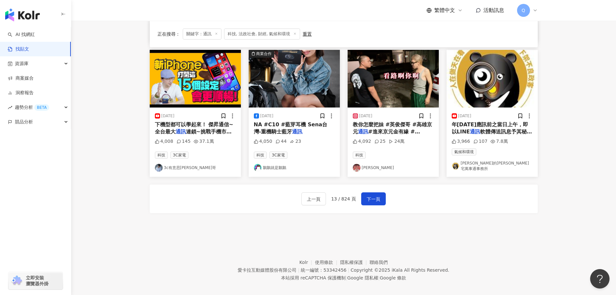
scroll to position [327, 0]
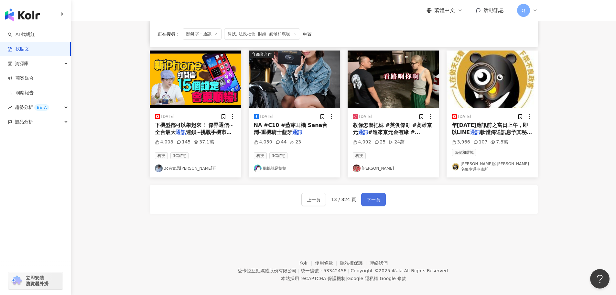
click at [371, 196] on span "下一頁" at bounding box center [374, 200] width 14 height 8
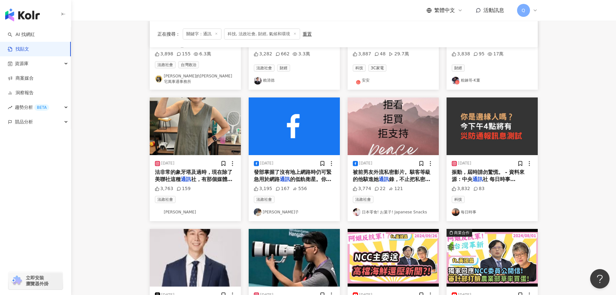
scroll to position [148, 0]
click at [267, 209] on link "冏冏子" at bounding box center [294, 212] width 81 height 8
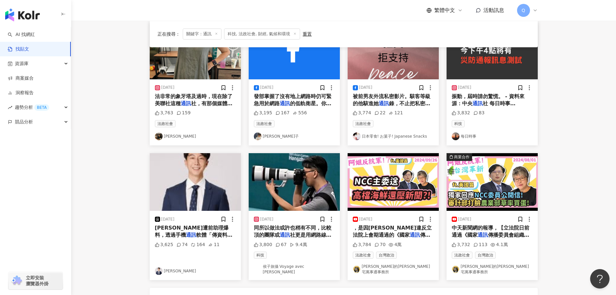
scroll to position [244, 0]
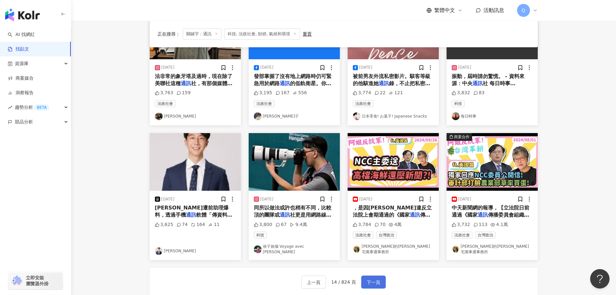
click at [370, 278] on span "下一頁" at bounding box center [374, 282] width 14 height 8
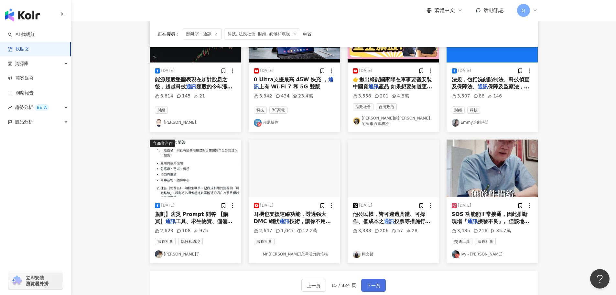
scroll to position [241, 0]
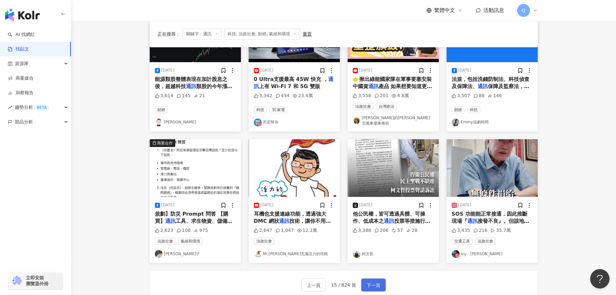
click at [381, 278] on button "下一頁" at bounding box center [373, 284] width 25 height 13
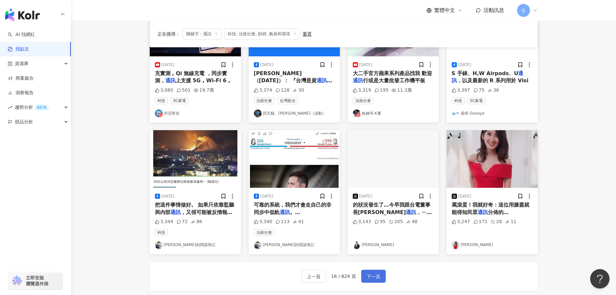
scroll to position [244, 0]
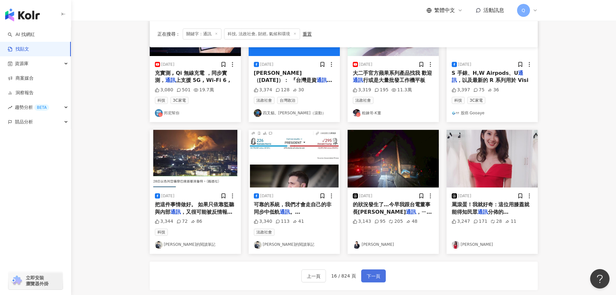
click at [372, 280] on button "下一頁" at bounding box center [373, 275] width 25 height 13
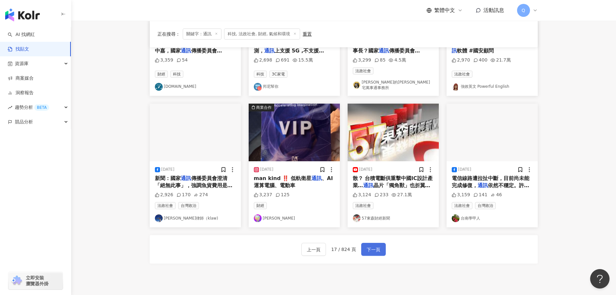
scroll to position [278, 0]
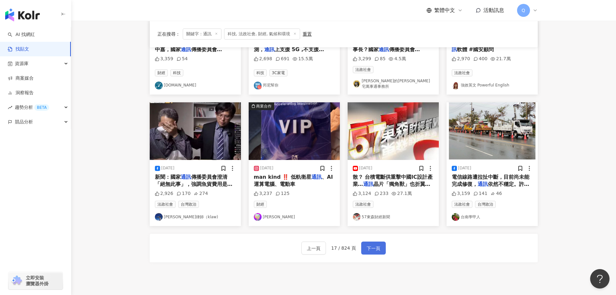
click at [373, 244] on span "下一頁" at bounding box center [374, 248] width 14 height 8
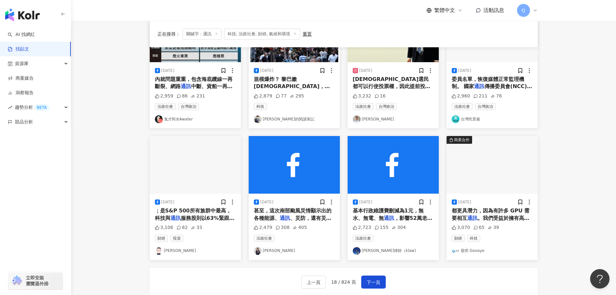
scroll to position [242, 0]
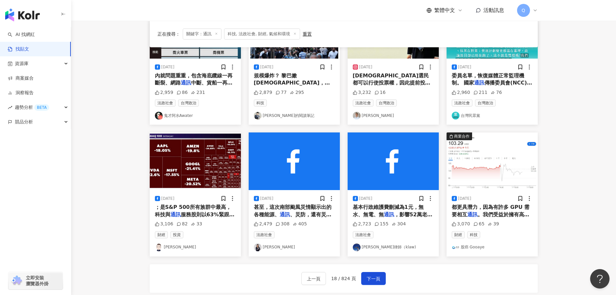
drag, startPoint x: 377, startPoint y: 245, endPoint x: 374, endPoint y: 244, distance: 3.9
drag, startPoint x: 374, startPoint y: 244, endPoint x: 365, endPoint y: 266, distance: 23.5
click at [365, 266] on div "上一頁 18 / 824 頁 下一頁" at bounding box center [344, 278] width 388 height 28
click at [370, 278] on span "下一頁" at bounding box center [374, 279] width 14 height 8
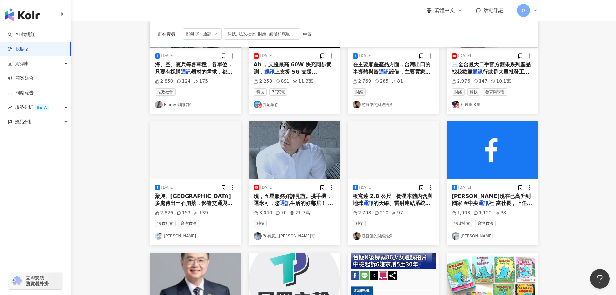
scroll to position [122, 0]
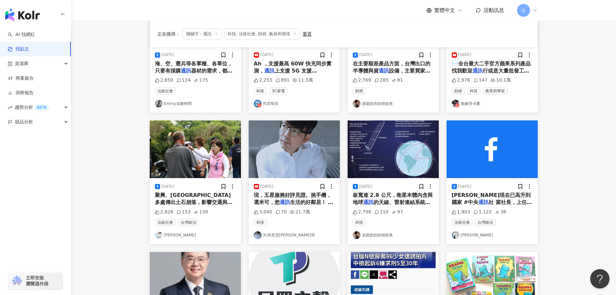
click at [279, 236] on link "3c有意思tim哥" at bounding box center [294, 235] width 81 height 8
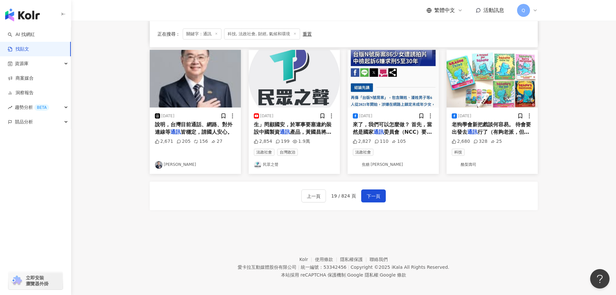
scroll to position [327, 0]
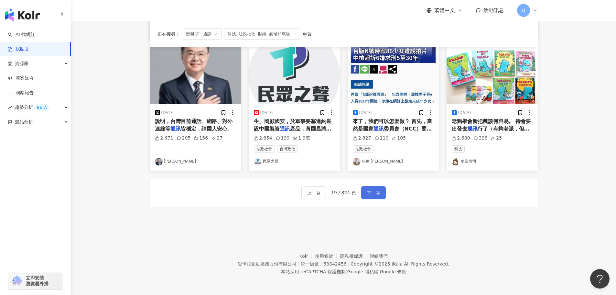
click at [373, 191] on span "下一頁" at bounding box center [374, 193] width 14 height 8
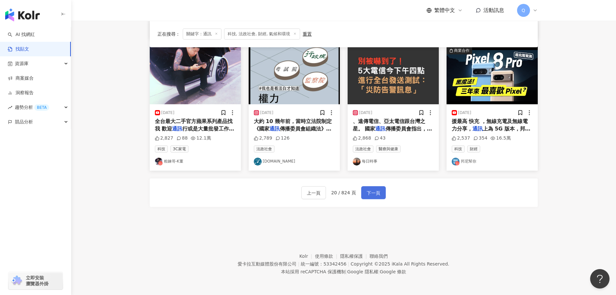
click at [377, 191] on span "下一頁" at bounding box center [374, 193] width 14 height 8
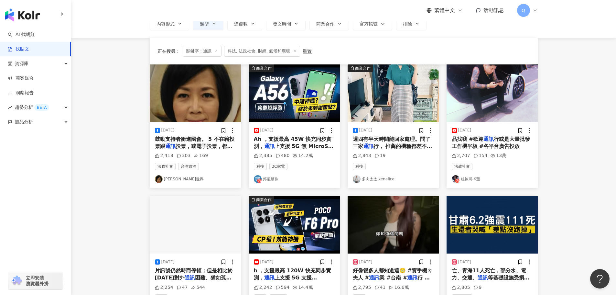
scroll to position [80, 0]
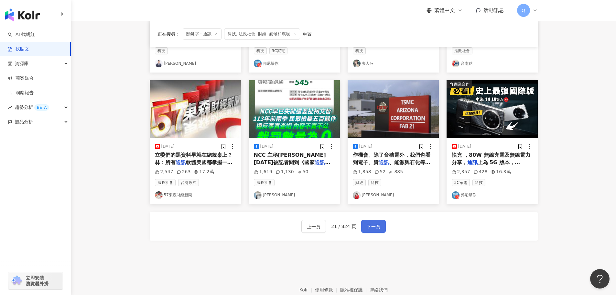
click at [382, 227] on button "下一頁" at bounding box center [373, 226] width 25 height 13
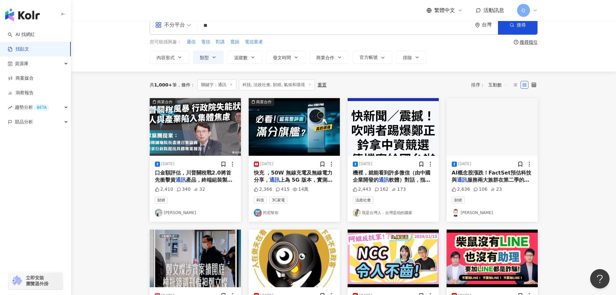
scroll to position [0, 0]
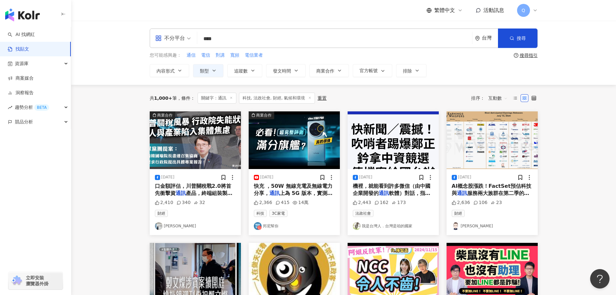
click at [301, 37] on input "****" at bounding box center [335, 39] width 270 height 14
type input "*"
type input "****"
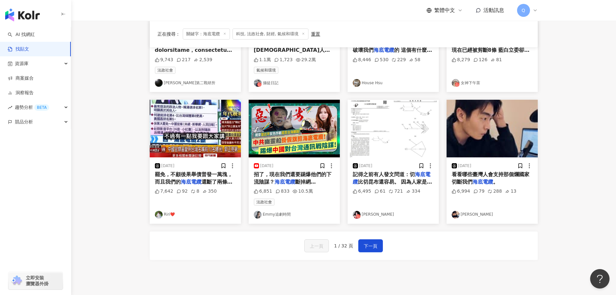
scroll to position [274, 0]
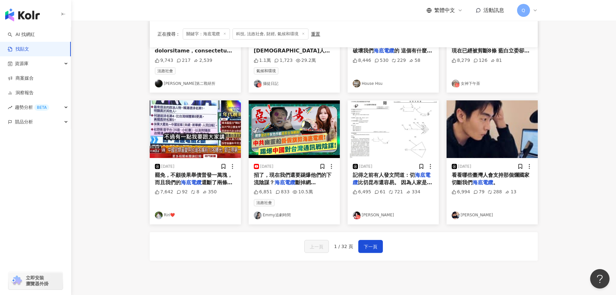
click at [366, 214] on link "Annie" at bounding box center [393, 215] width 81 height 8
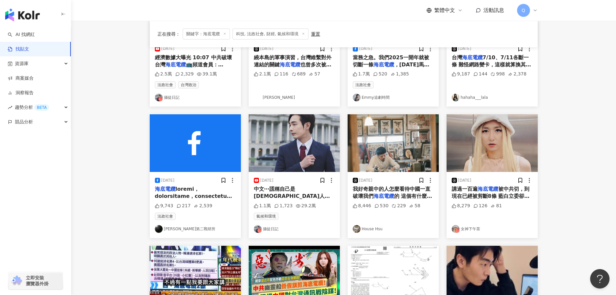
scroll to position [131, 0]
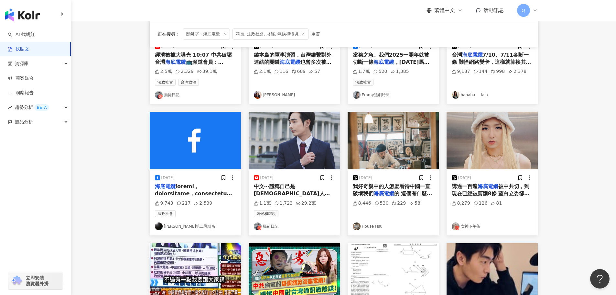
click at [372, 196] on span "我好奇親中的人怎麼看待中國一直破壞我們" at bounding box center [392, 189] width 78 height 13
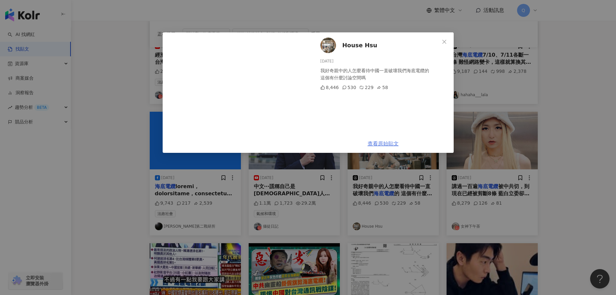
click at [378, 140] on link "查看原始貼文" at bounding box center [383, 143] width 31 height 6
click at [367, 46] on span "House Hsu" at bounding box center [360, 45] width 35 height 9
drag, startPoint x: 434, startPoint y: 178, endPoint x: 439, endPoint y: 183, distance: 7.6
click at [448, 192] on div "House Hsu 2025/7/12 我好奇親中的人怎麼看待中國一直破壞我們海底電纜的 這個有什麼討論空間嗎 8,446 530 229 58 查看原始貼文" at bounding box center [308, 147] width 616 height 295
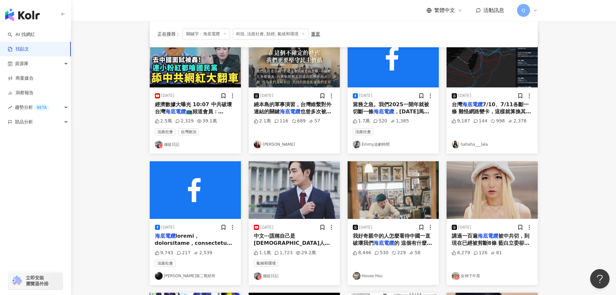
scroll to position [82, 0]
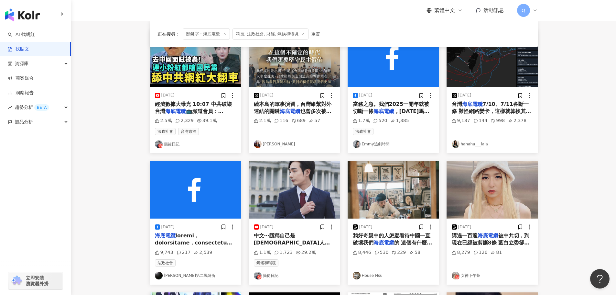
click at [377, 142] on link "Emmy追劇時間" at bounding box center [393, 144] width 81 height 8
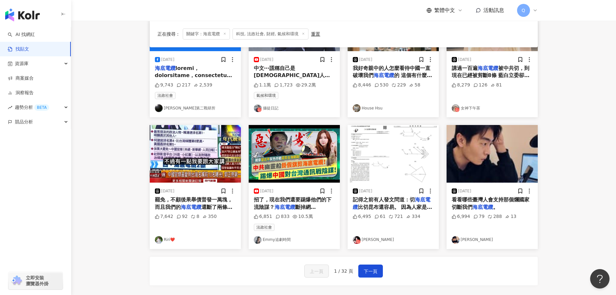
scroll to position [272, 0]
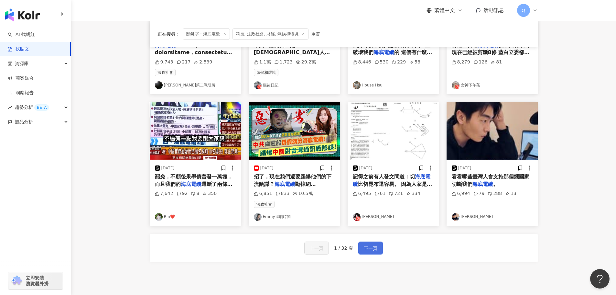
click at [367, 248] on span "下一頁" at bounding box center [371, 248] width 14 height 8
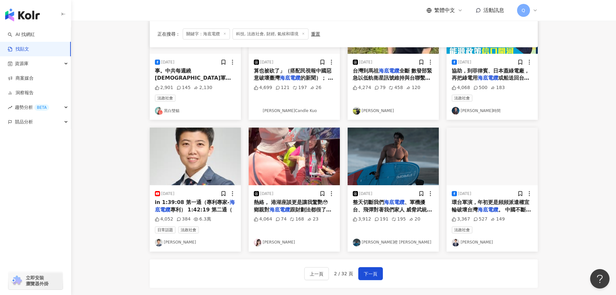
scroll to position [247, 0]
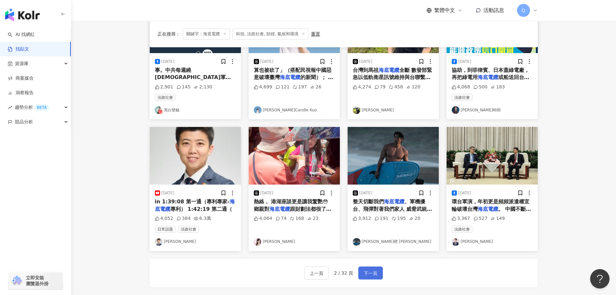
click at [374, 274] on span "下一頁" at bounding box center [371, 273] width 14 height 8
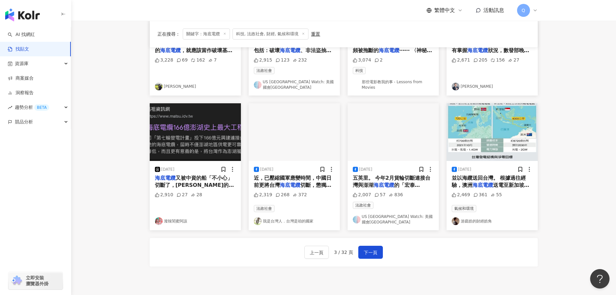
scroll to position [283, 0]
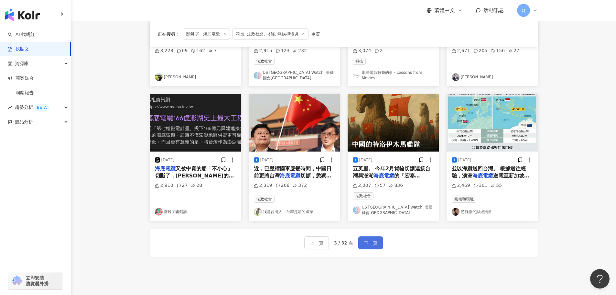
click at [371, 239] on span "下一頁" at bounding box center [371, 243] width 14 height 8
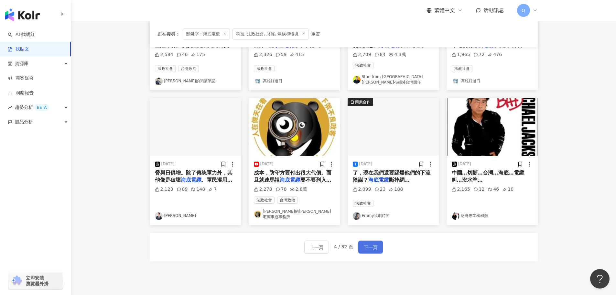
scroll to position [283, 0]
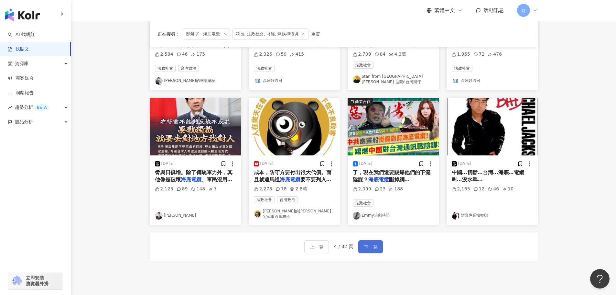
click at [373, 243] on span "下一頁" at bounding box center [371, 247] width 14 height 8
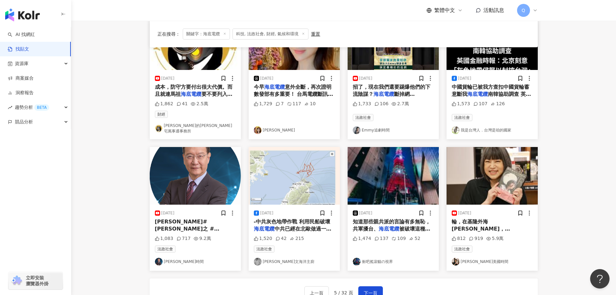
scroll to position [231, 0]
click at [369, 286] on button "下一頁" at bounding box center [370, 292] width 25 height 13
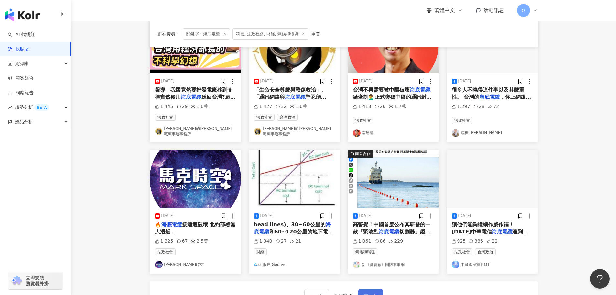
scroll to position [226, 0]
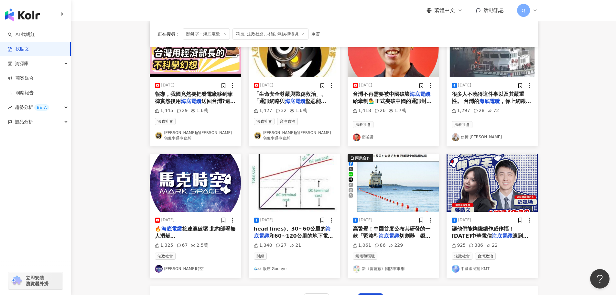
click at [370, 133] on link "南爸講" at bounding box center [393, 137] width 81 height 8
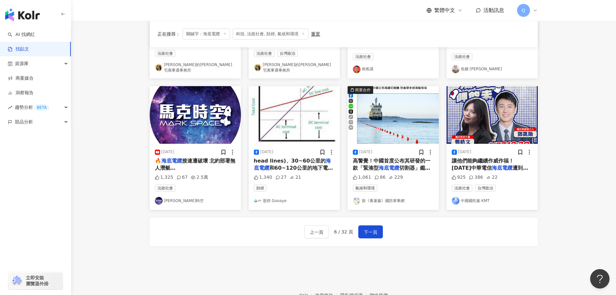
scroll to position [296, 0]
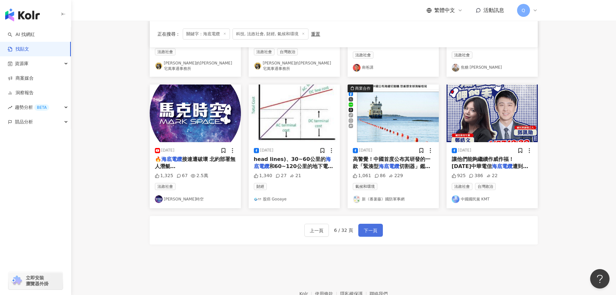
click at [370, 230] on button "下一頁" at bounding box center [370, 230] width 25 height 13
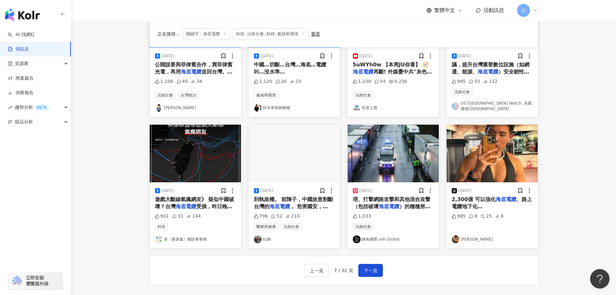
scroll to position [253, 0]
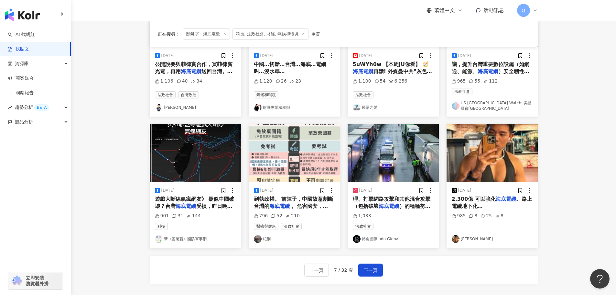
click at [261, 239] on div at bounding box center [258, 239] width 8 height 8
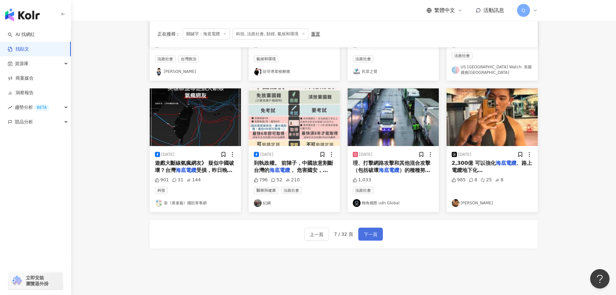
click at [369, 230] on span "下一頁" at bounding box center [371, 234] width 14 height 8
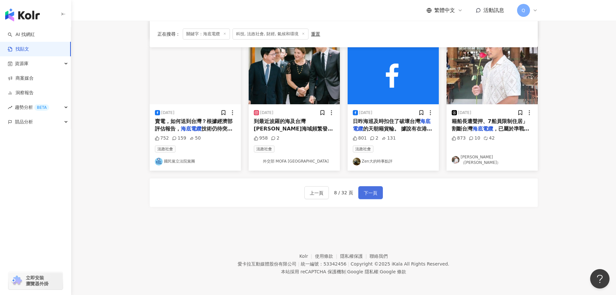
scroll to position [327, 0]
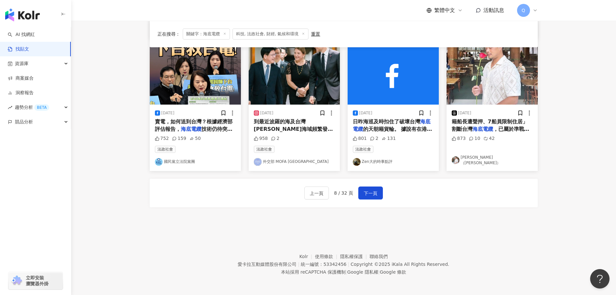
click at [370, 203] on div "上一頁 8 / 32 頁 下一頁" at bounding box center [344, 193] width 388 height 28
click at [378, 158] on link "Zen大的時事點評" at bounding box center [393, 162] width 81 height 8
click at [365, 192] on span "下一頁" at bounding box center [371, 193] width 14 height 8
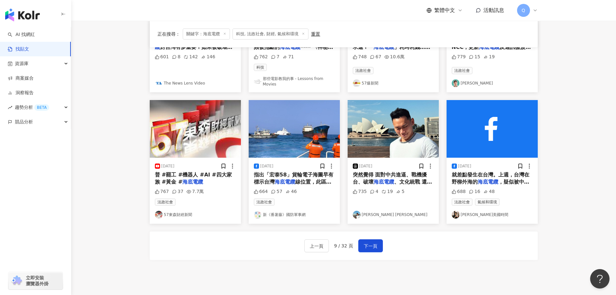
scroll to position [282, 0]
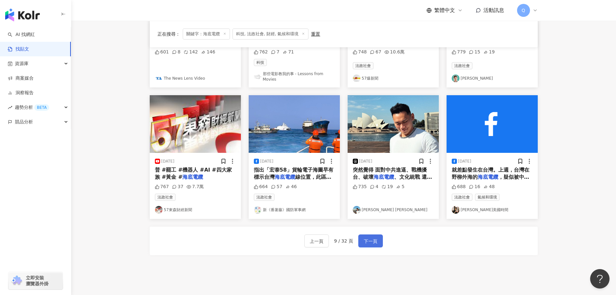
click at [367, 237] on span "下一頁" at bounding box center [371, 241] width 14 height 8
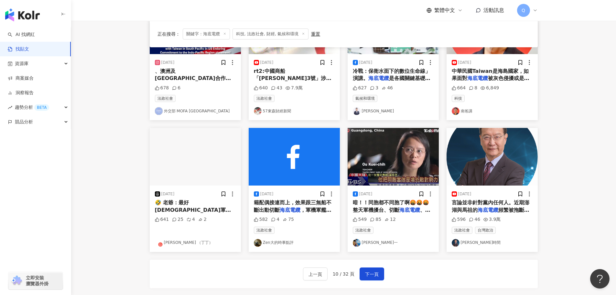
scroll to position [246, 0]
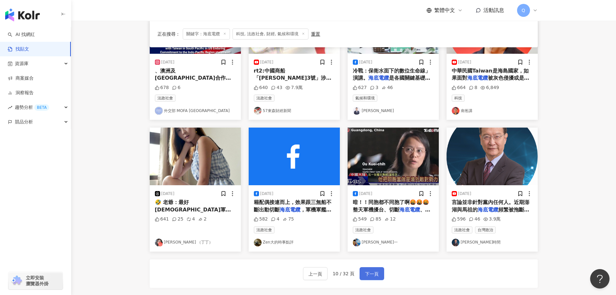
click at [377, 270] on span "下一頁" at bounding box center [372, 274] width 14 height 8
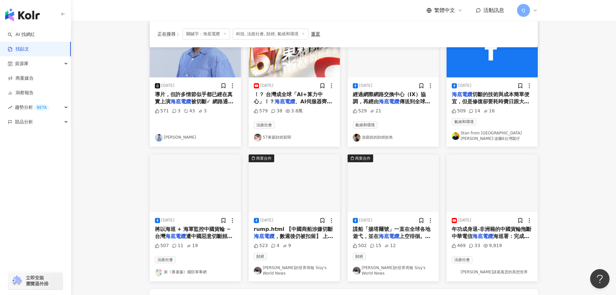
scroll to position [235, 0]
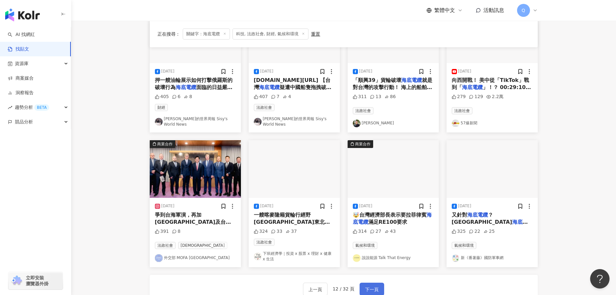
scroll to position [241, 0]
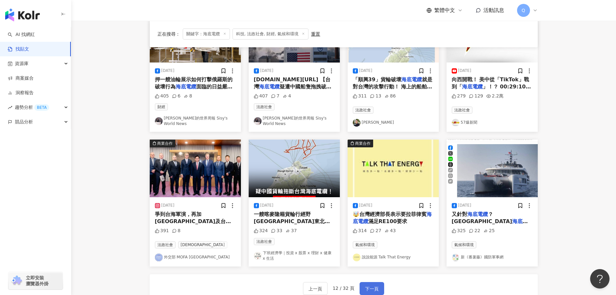
click at [368, 285] on span "下一頁" at bounding box center [372, 289] width 14 height 8
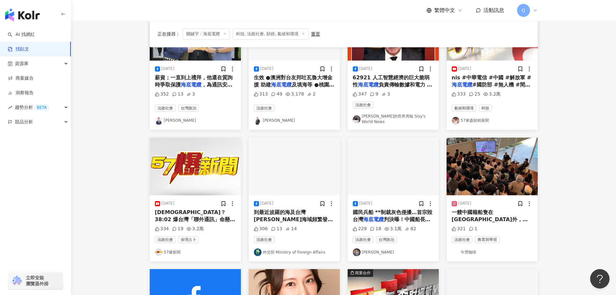
scroll to position [116, 0]
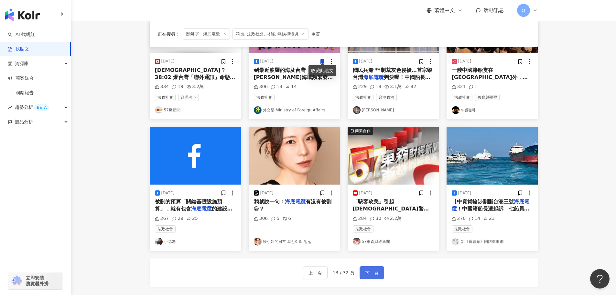
click at [365, 269] on span "下一頁" at bounding box center [372, 273] width 14 height 8
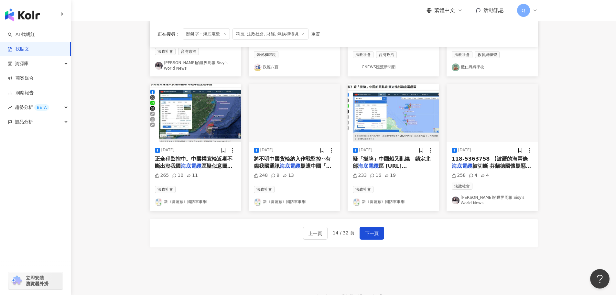
scroll to position [297, 0]
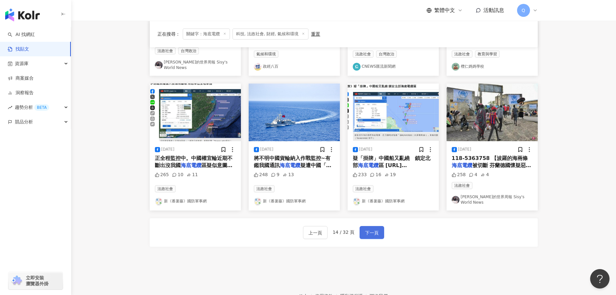
click at [366, 226] on button "下一頁" at bounding box center [372, 232] width 25 height 13
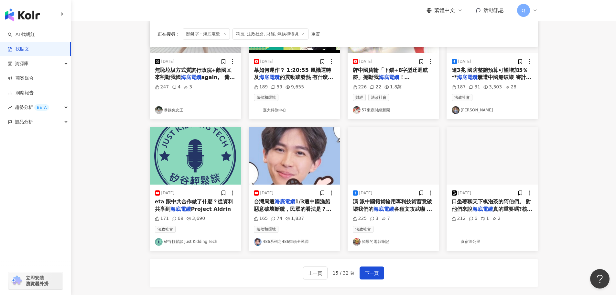
scroll to position [247, 0]
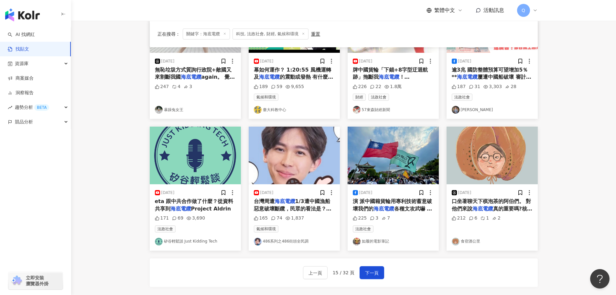
click at [193, 241] on link "矽谷輕鬆談 Just Kidding Tech" at bounding box center [195, 241] width 81 height 8
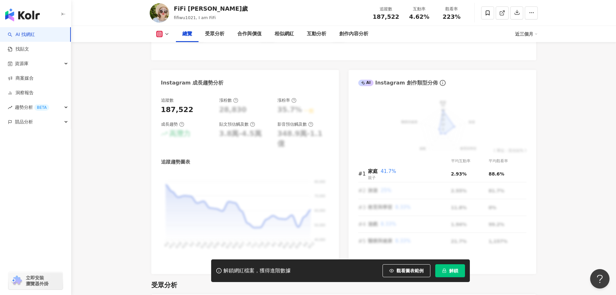
scroll to position [337, 0]
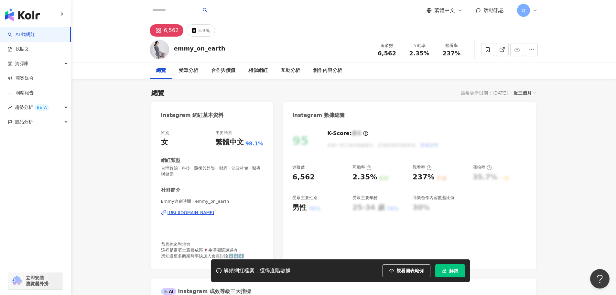
click at [183, 211] on div "https://www.instagram.com/emmy_on_earth/" at bounding box center [191, 213] width 47 height 6
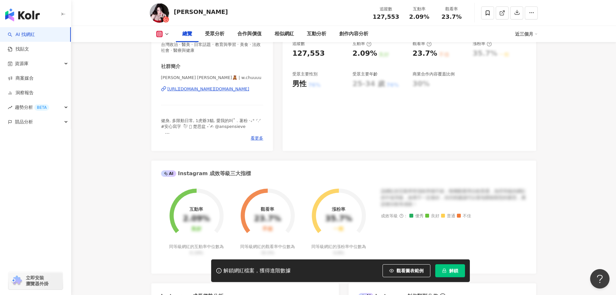
scroll to position [120, 0]
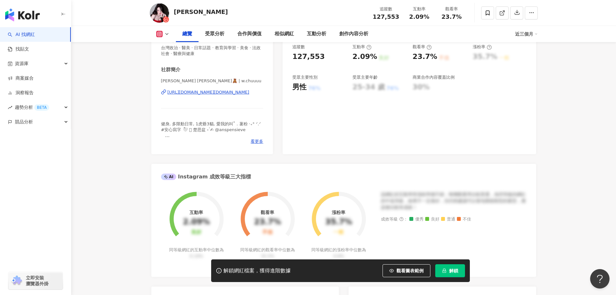
click at [221, 91] on div "https://www.instagram.com/w.chuuuu/" at bounding box center [209, 92] width 82 height 6
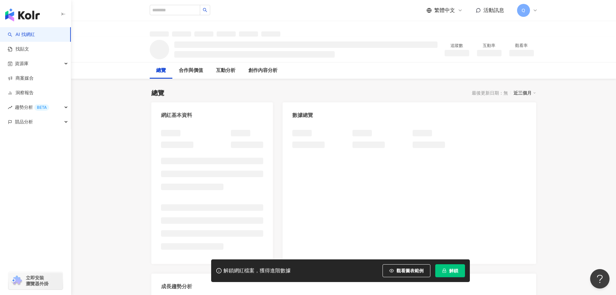
scroll to position [26, 0]
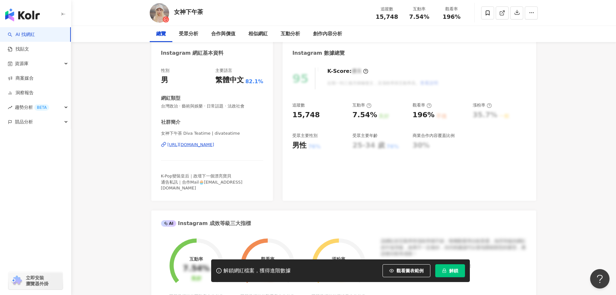
scroll to position [62, 0]
click at [202, 146] on div "[URL][DOMAIN_NAME]" at bounding box center [191, 145] width 47 height 6
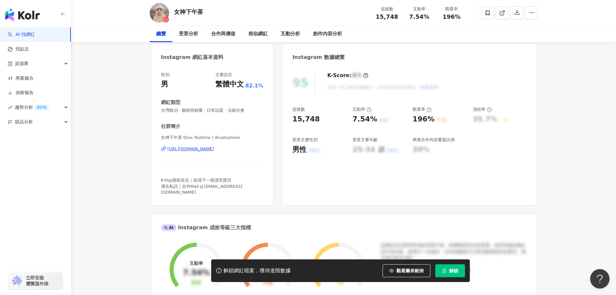
scroll to position [58, 0]
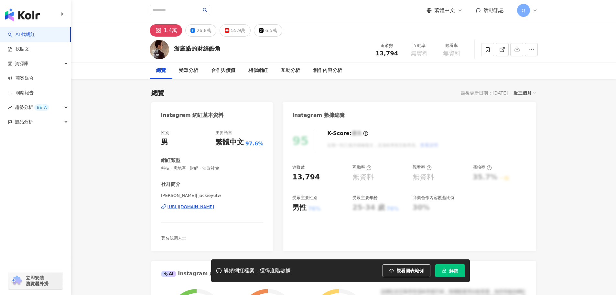
click at [361, 93] on div "總覽 最後更新日期：2025/9/10 近三個月" at bounding box center [343, 92] width 385 height 9
click at [214, 208] on div "https://www.instagram.com/jackieyutw/" at bounding box center [191, 207] width 47 height 6
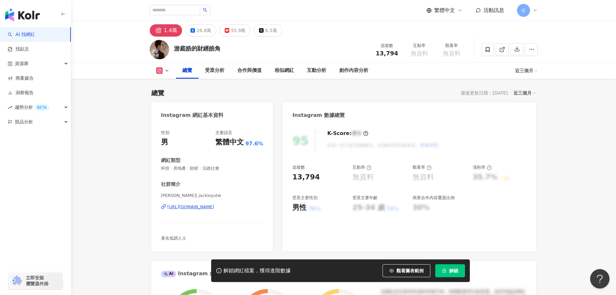
scroll to position [28, 0]
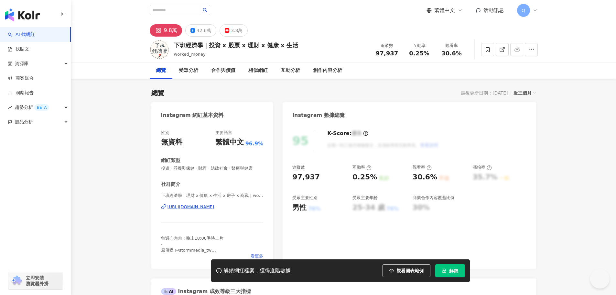
click at [214, 204] on div "[URL][DOMAIN_NAME]" at bounding box center [191, 207] width 47 height 6
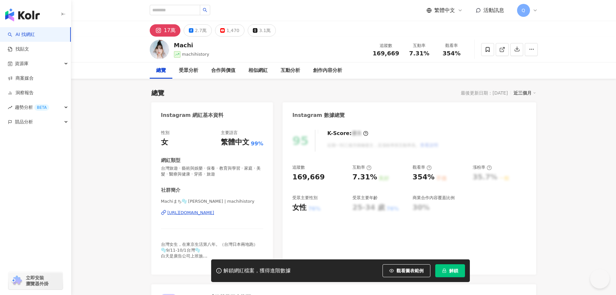
click at [214, 213] on div "https://www.instagram.com/machihistory/" at bounding box center [191, 213] width 47 height 6
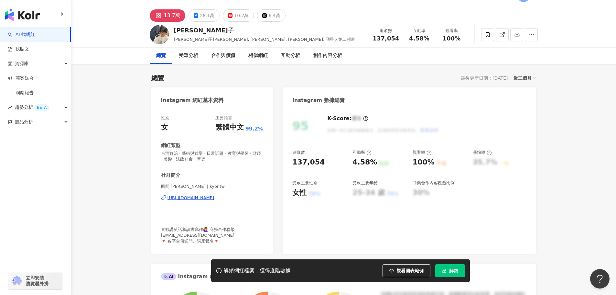
scroll to position [16, 0]
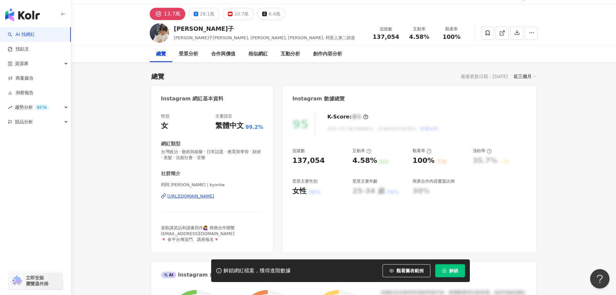
click at [214, 195] on div "[URL][DOMAIN_NAME]" at bounding box center [191, 196] width 47 height 6
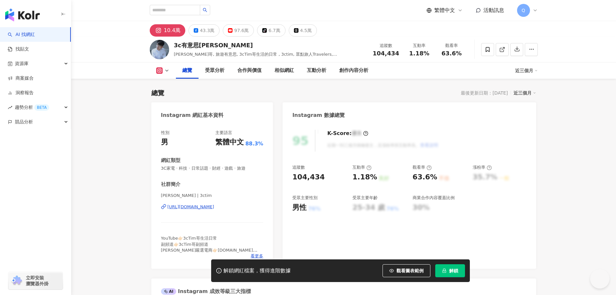
scroll to position [38, 0]
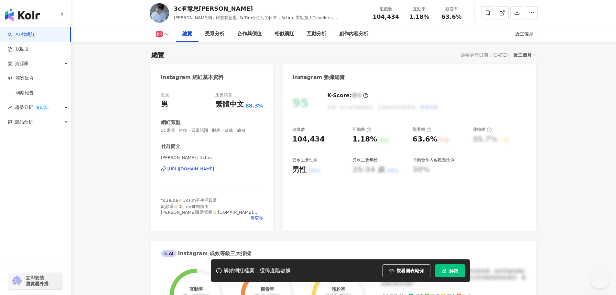
click at [206, 171] on div "https://www.instagram.com/3ctim/" at bounding box center [191, 169] width 47 height 6
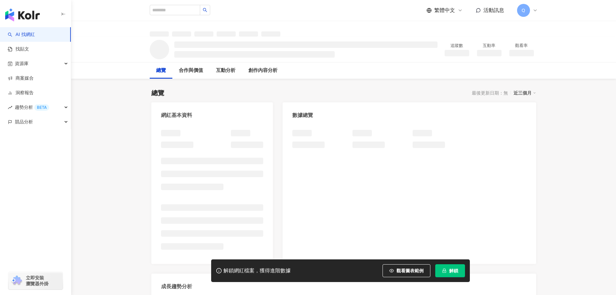
scroll to position [0, 0]
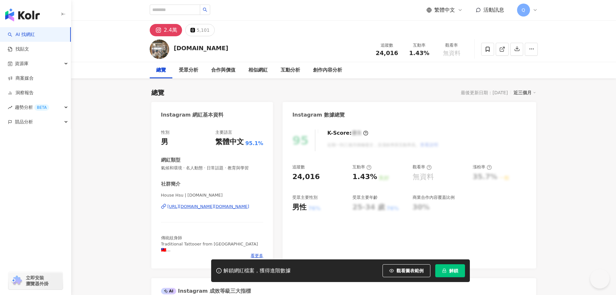
scroll to position [10, 0]
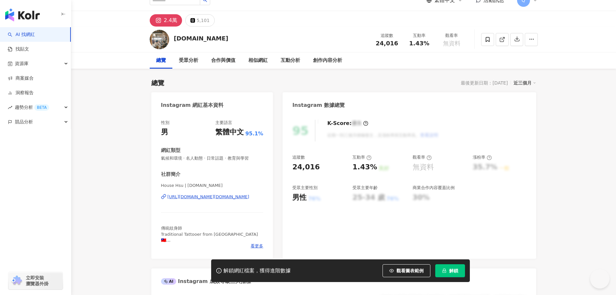
click at [234, 194] on div "[URL][DOMAIN_NAME][DOMAIN_NAME]" at bounding box center [209, 197] width 82 height 6
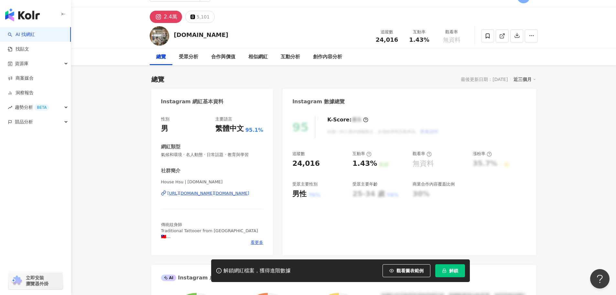
scroll to position [0, 0]
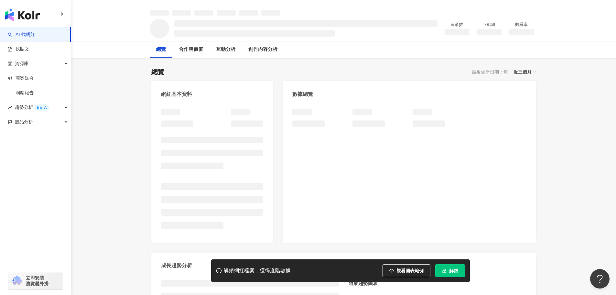
scroll to position [33, 0]
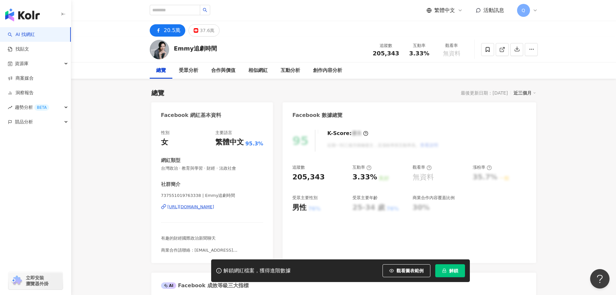
click at [214, 207] on div "[URL][DOMAIN_NAME]" at bounding box center [191, 207] width 47 height 6
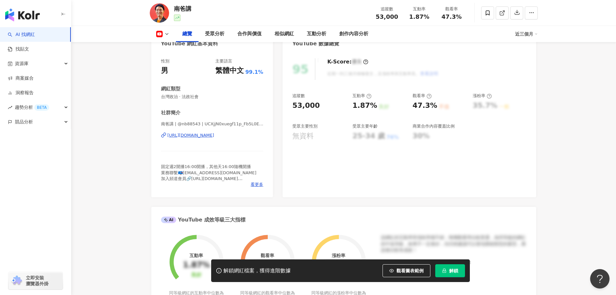
scroll to position [87, 0]
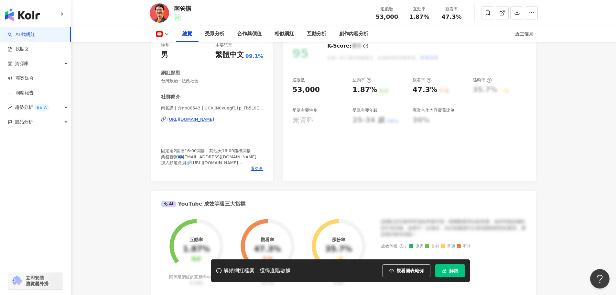
click at [214, 119] on div "https://www.youtube.com/channel/UCXjjN0xuegf11p_Fb5L0EMQ" at bounding box center [191, 119] width 47 height 6
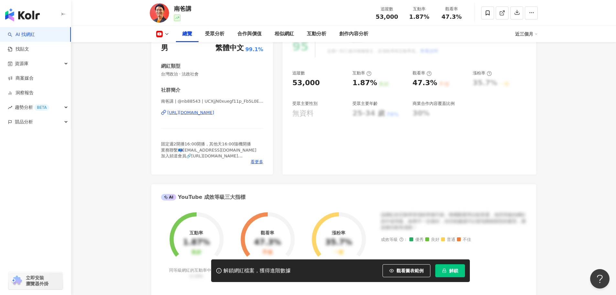
drag, startPoint x: 0, startPoint y: 0, endPoint x: 101, endPoint y: 77, distance: 126.9
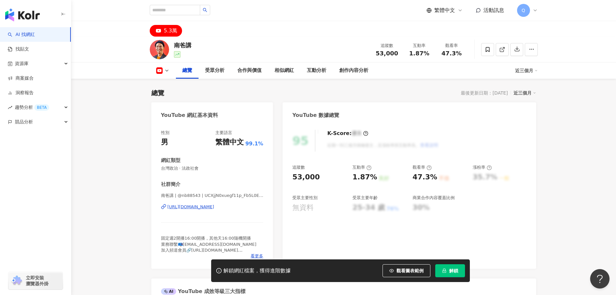
scroll to position [220, 0]
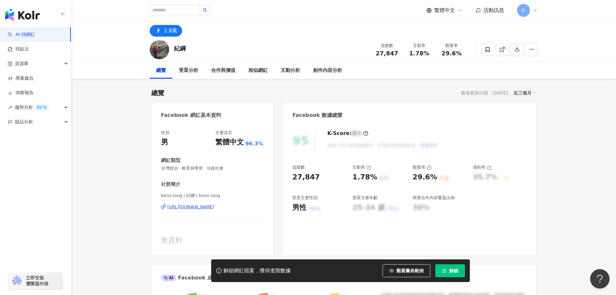
click at [214, 206] on div "[URL][DOMAIN_NAME]" at bounding box center [191, 207] width 47 height 6
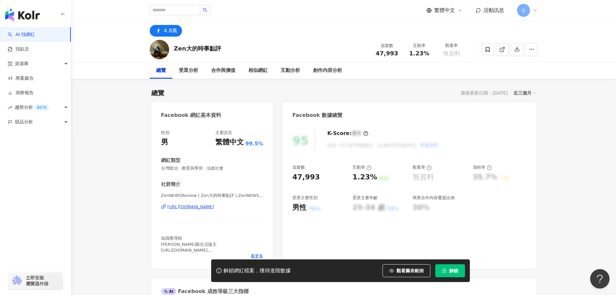
click at [212, 208] on div "https://www.facebook.com/704607849657792" at bounding box center [191, 207] width 47 height 6
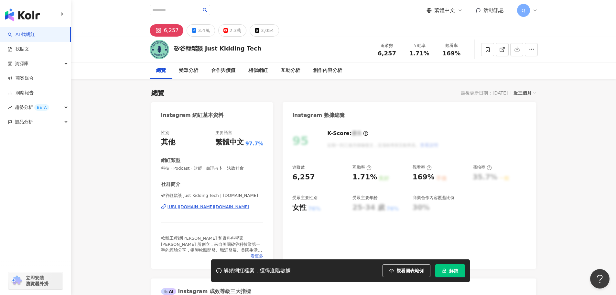
scroll to position [3, 0]
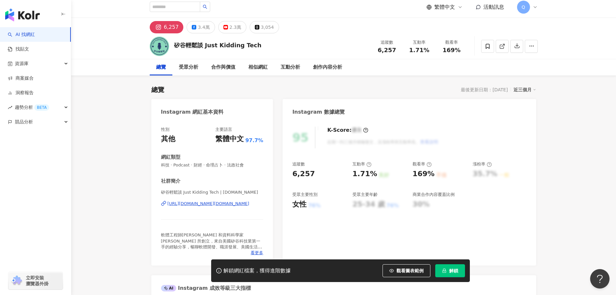
click at [231, 201] on div "[URL][DOMAIN_NAME][DOMAIN_NAME]" at bounding box center [209, 204] width 82 height 6
